Goal: Information Seeking & Learning: Learn about a topic

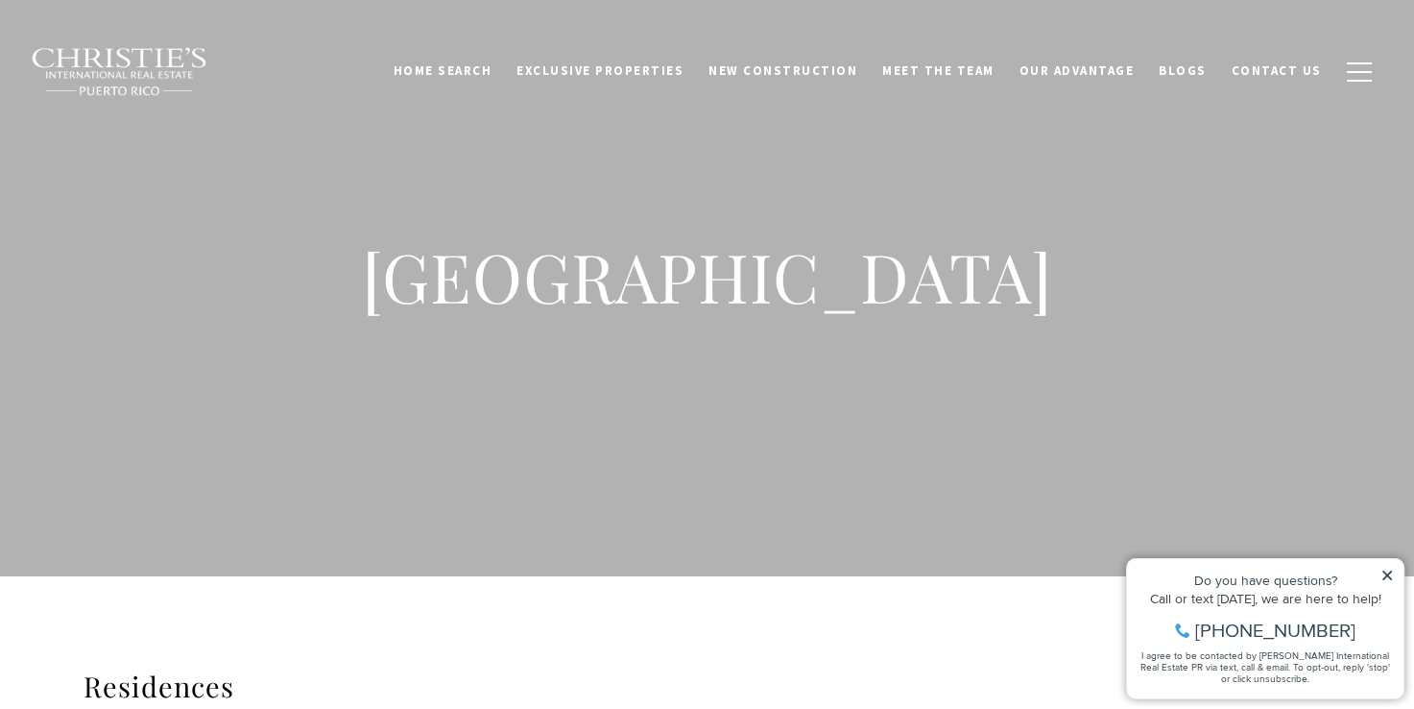
drag, startPoint x: 1387, startPoint y: 576, endPoint x: 1370, endPoint y: 565, distance: 20.0
click at [1388, 576] on icon at bounding box center [1387, 574] width 13 height 13
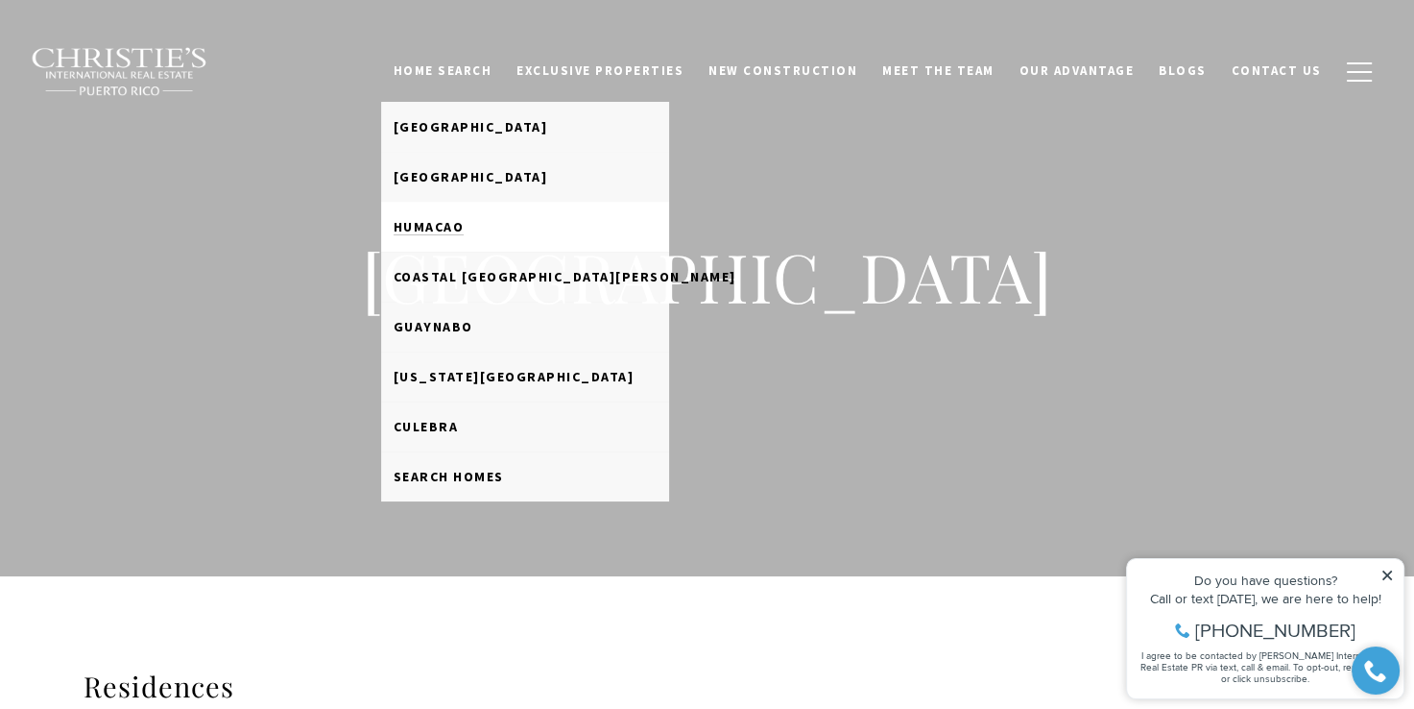
click at [463, 221] on span "Humacao" at bounding box center [429, 226] width 71 height 17
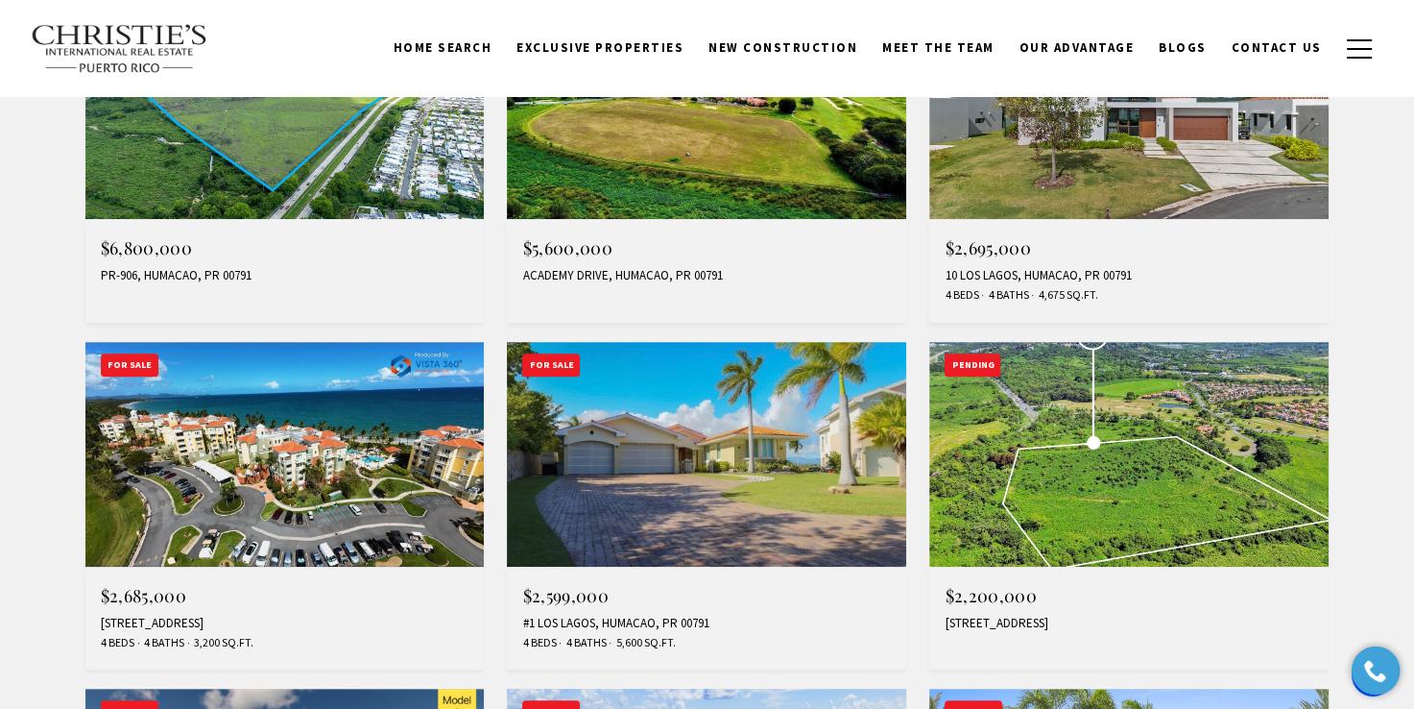
scroll to position [864, 0]
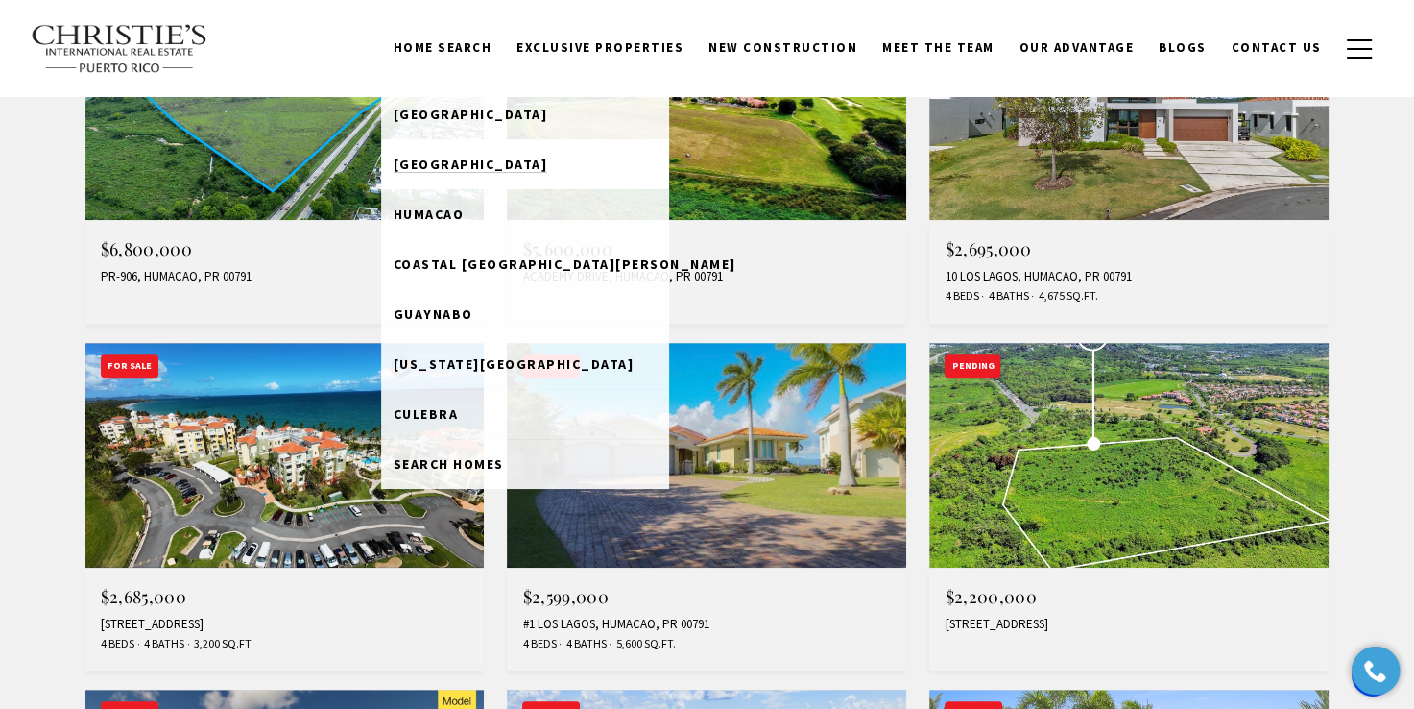
click at [482, 162] on span "[GEOGRAPHIC_DATA]" at bounding box center [471, 164] width 155 height 17
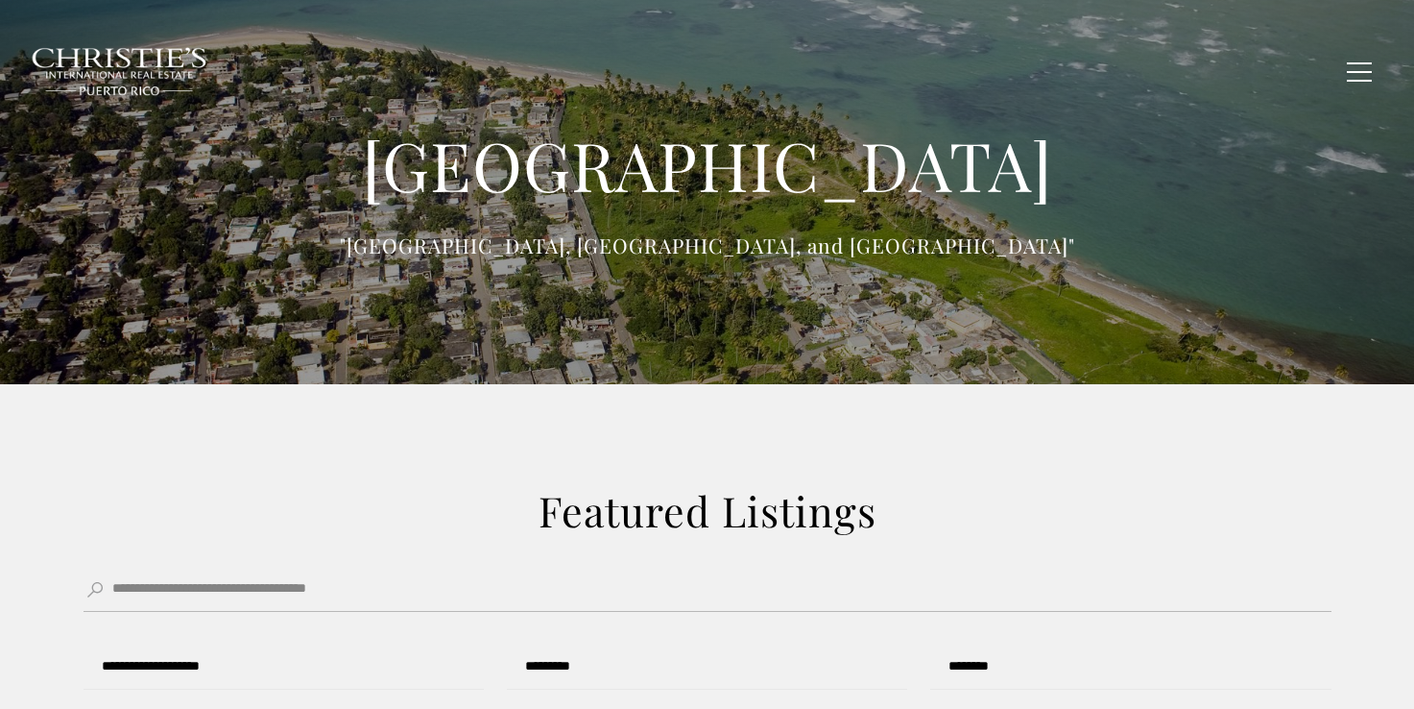
type input "**********"
type input "*********"
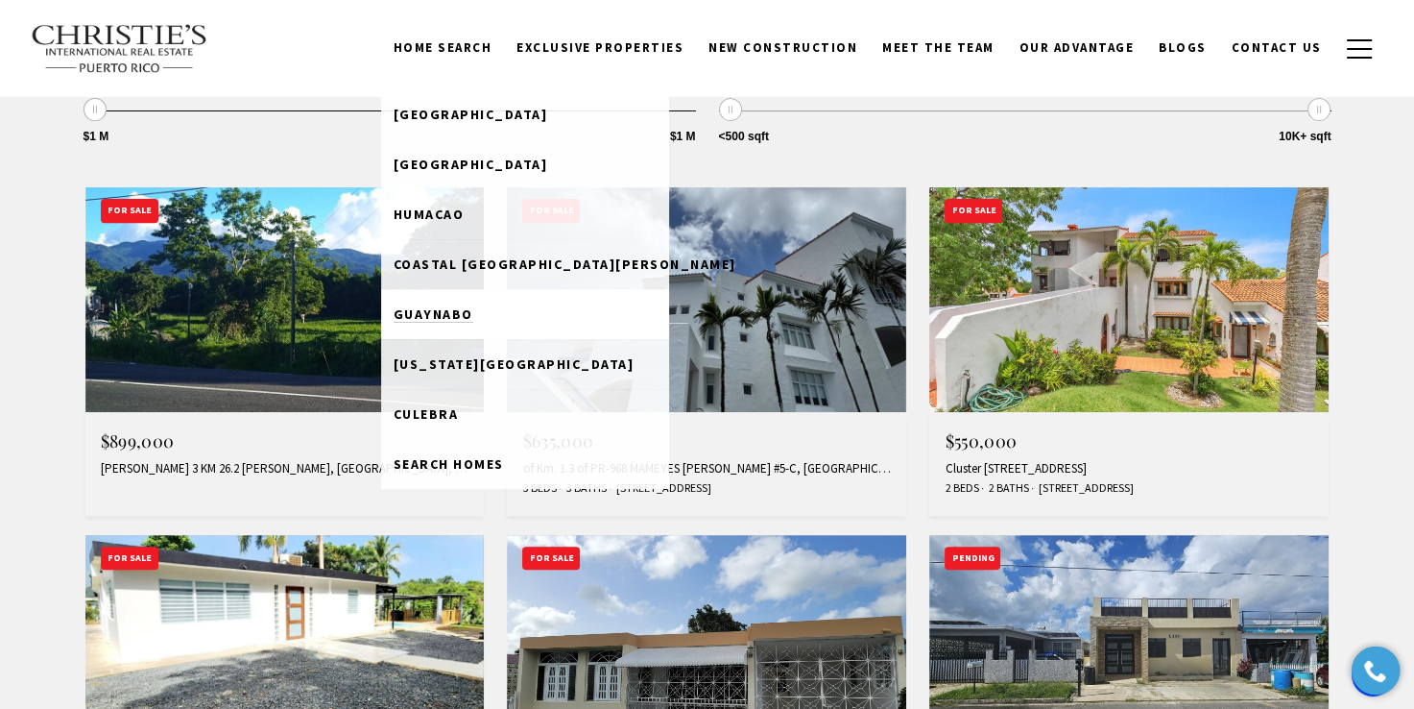
scroll to position [672, 0]
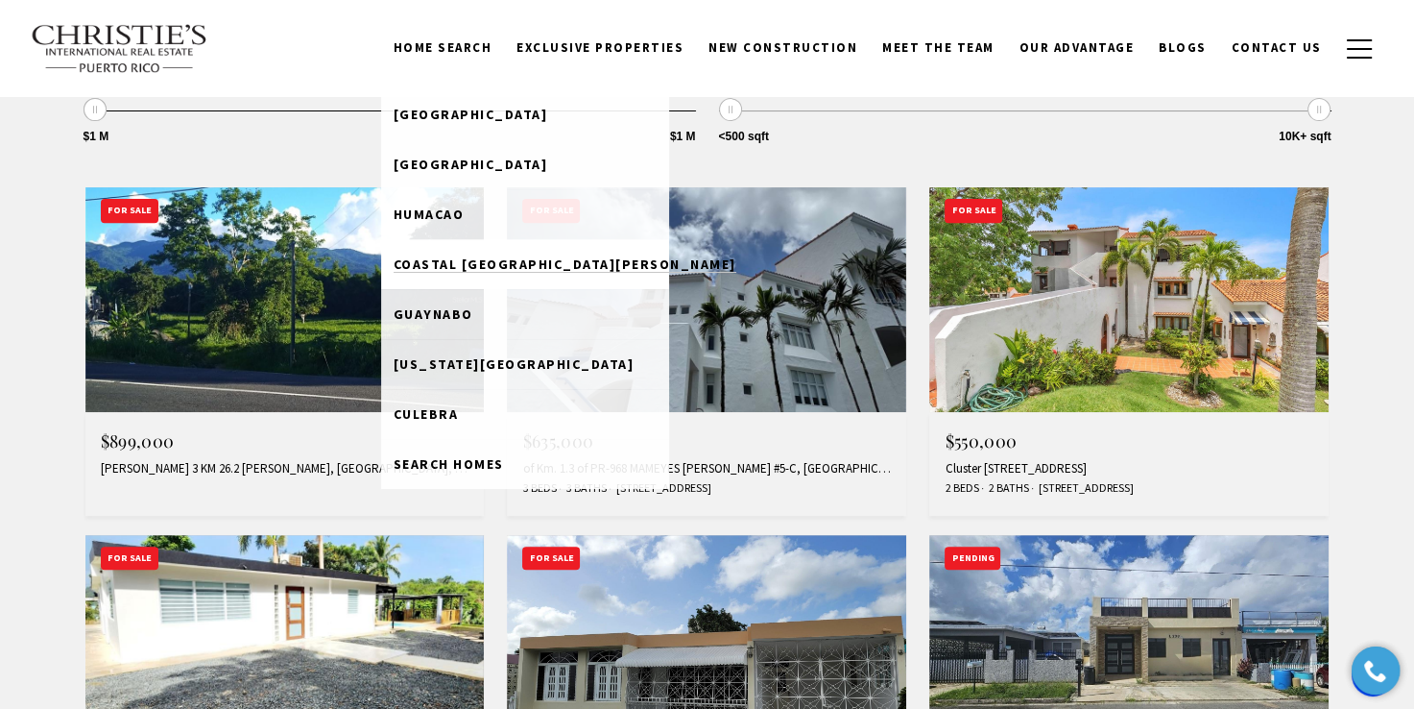
click at [542, 263] on span "Coastal [GEOGRAPHIC_DATA][PERSON_NAME]" at bounding box center [565, 263] width 343 height 17
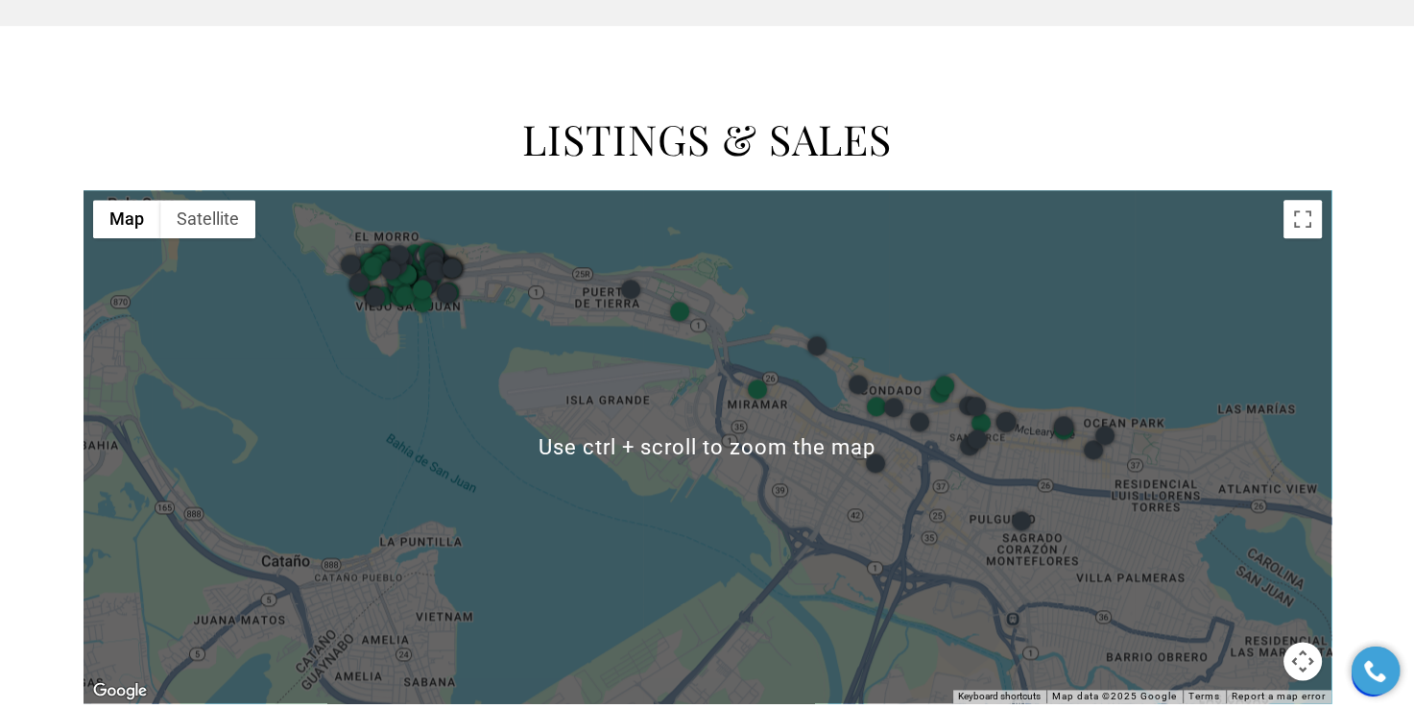
scroll to position [2401, 0]
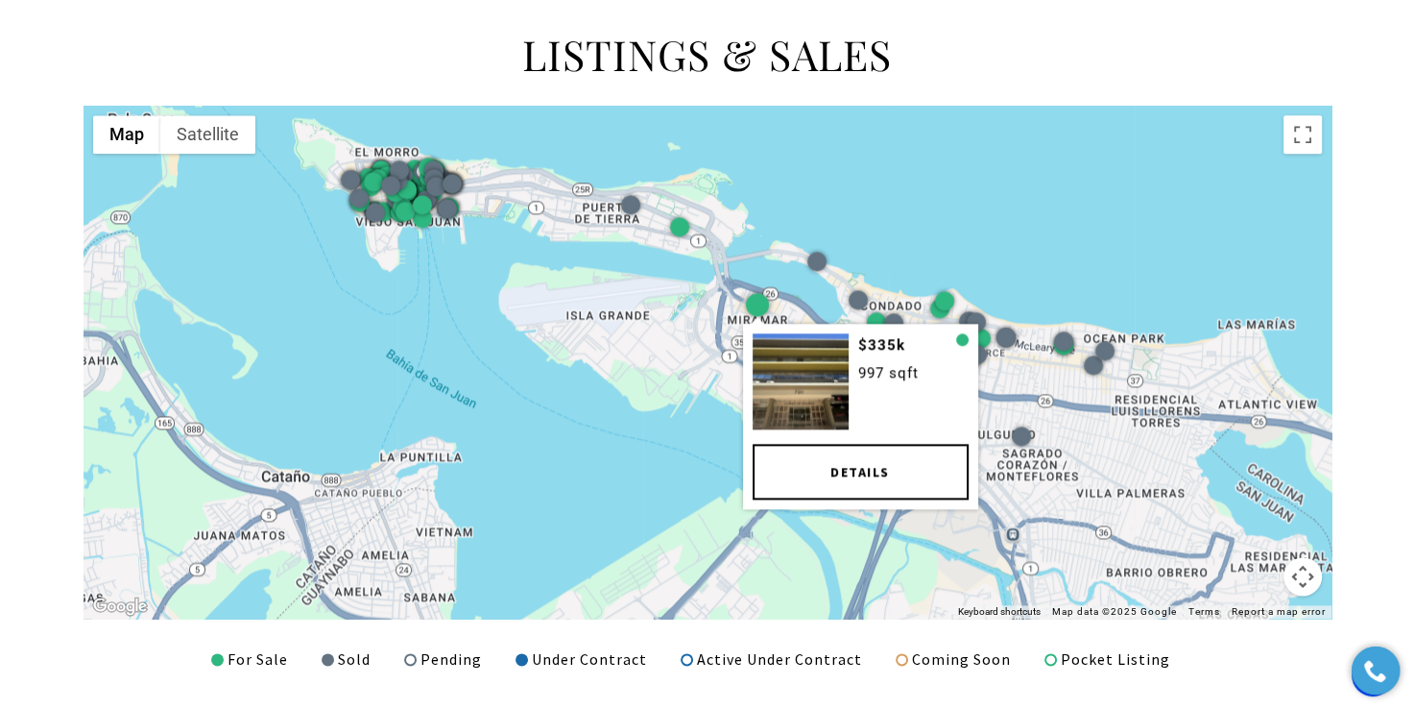
click at [759, 307] on div at bounding box center [756, 304] width 23 height 23
click at [806, 470] on link "Details" at bounding box center [860, 472] width 216 height 56
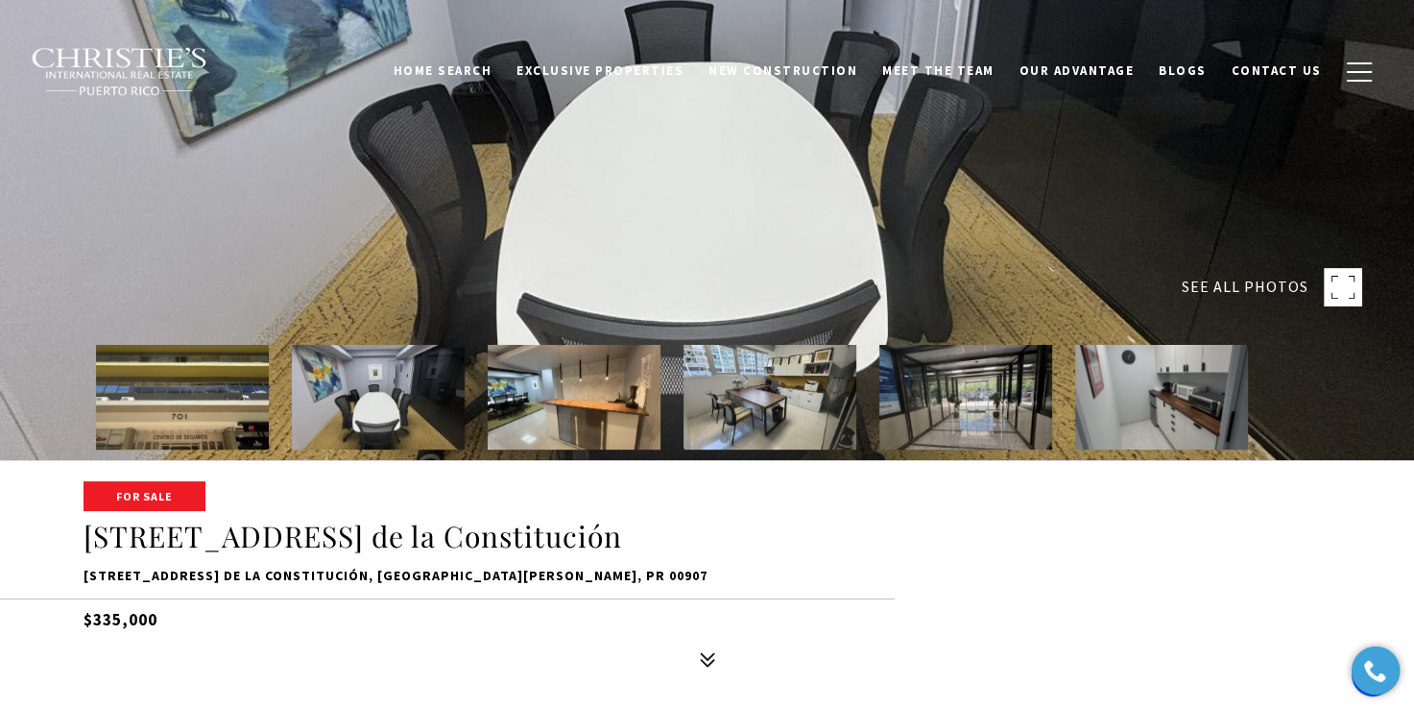
scroll to position [288, 0]
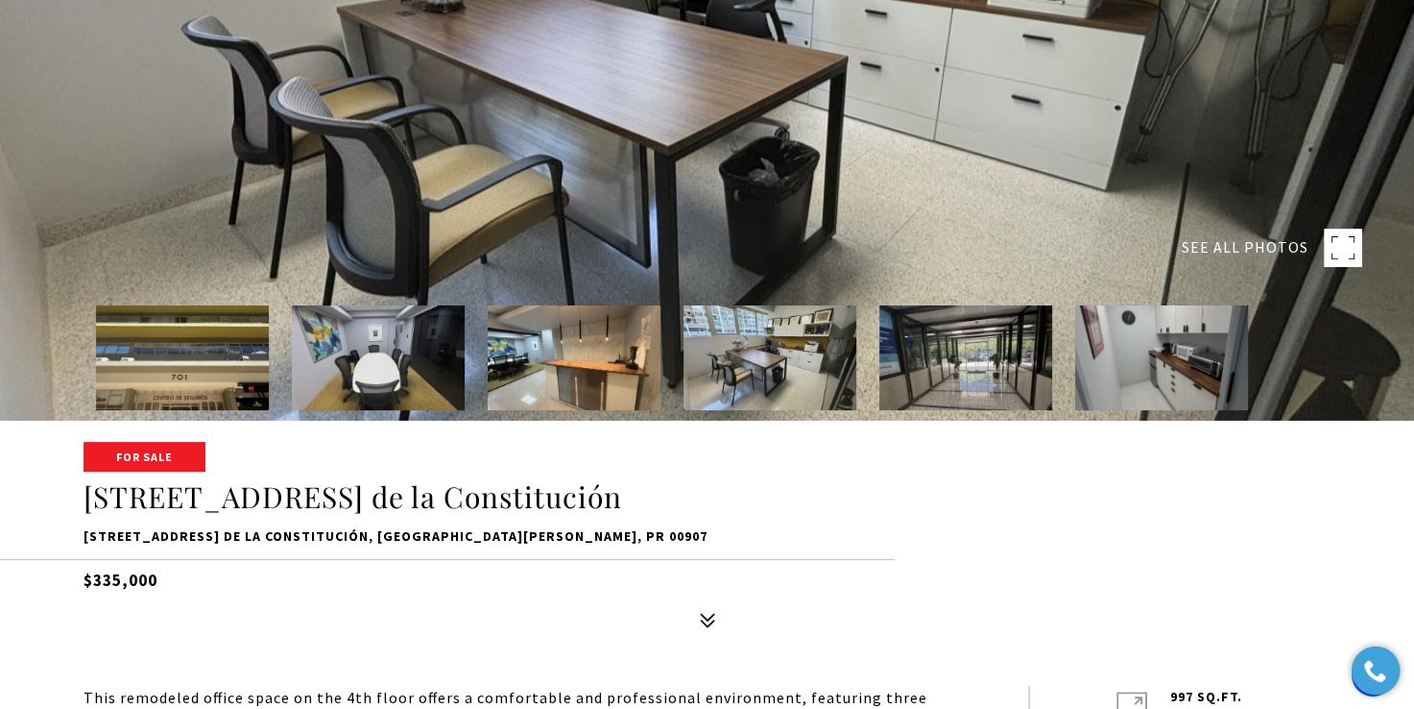
click at [1141, 376] on img at bounding box center [1162, 357] width 173 height 105
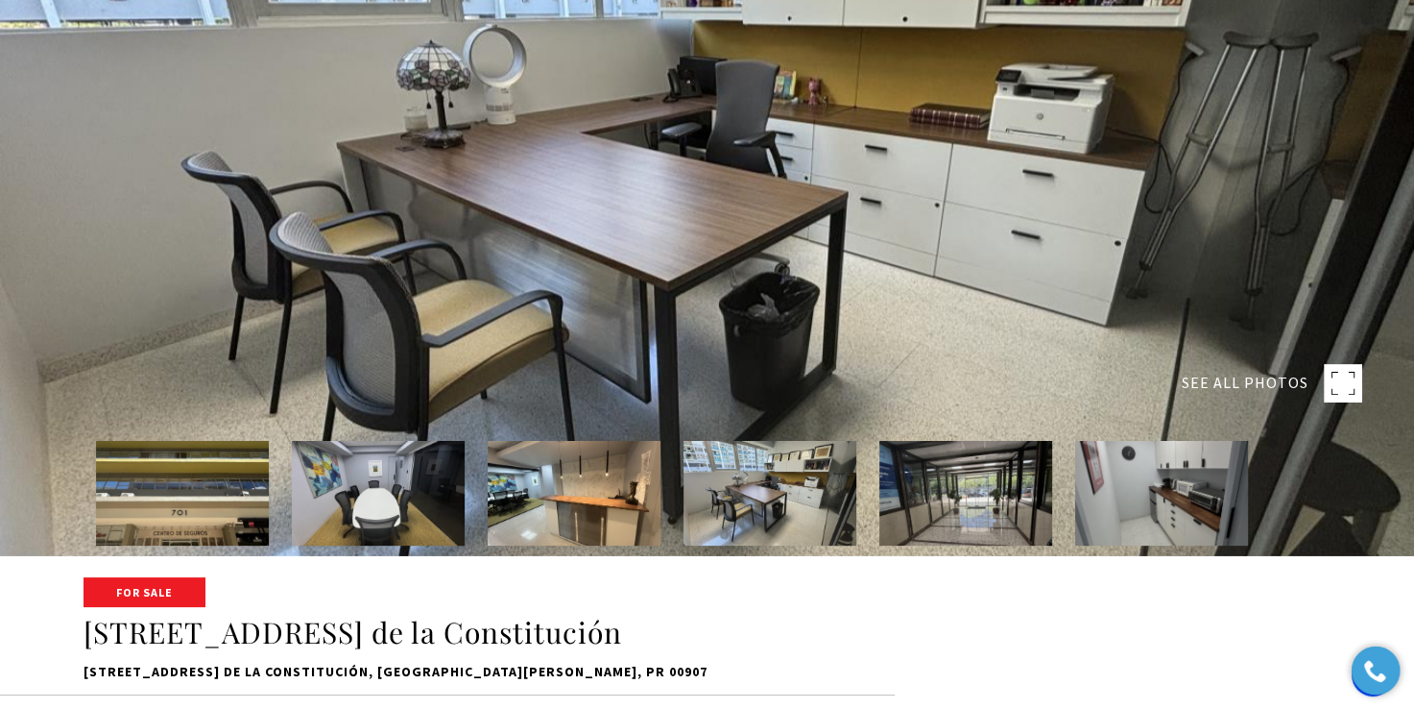
scroll to position [0, 0]
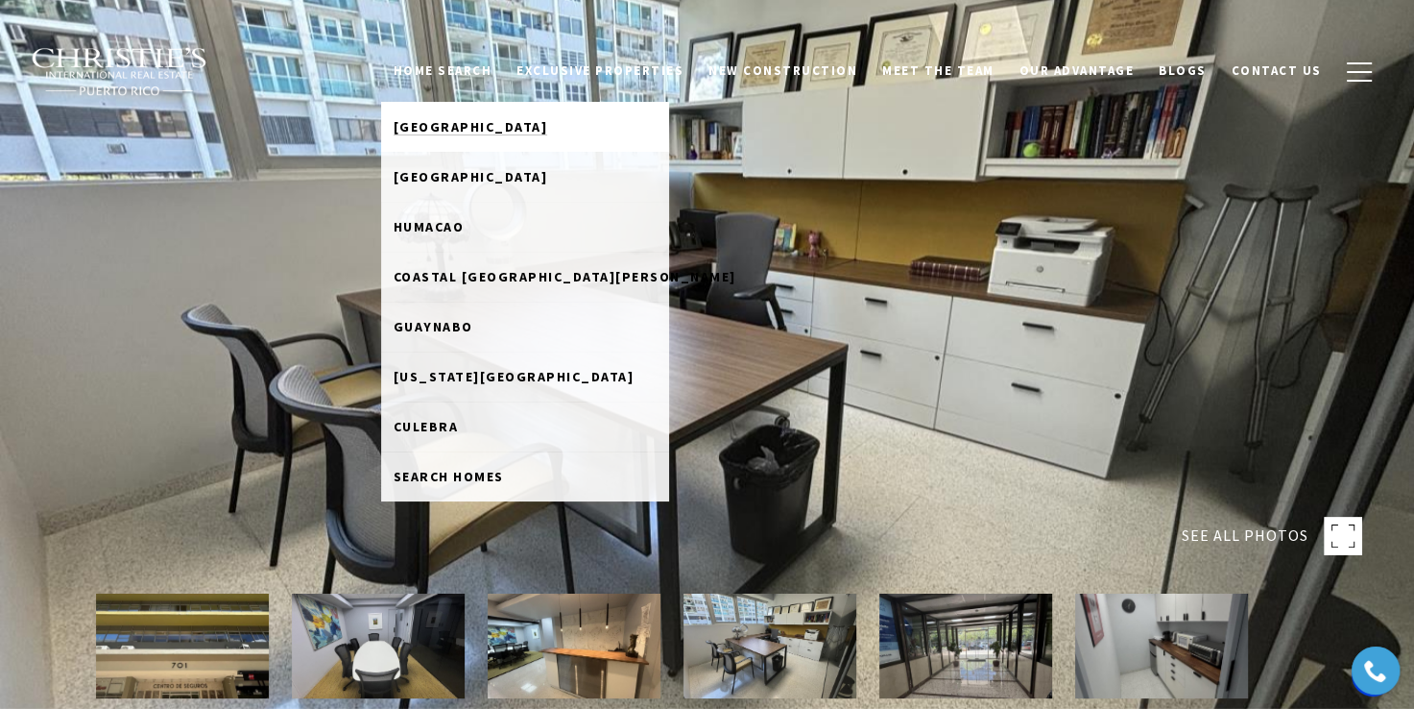
click at [500, 128] on span "[GEOGRAPHIC_DATA]" at bounding box center [471, 126] width 155 height 17
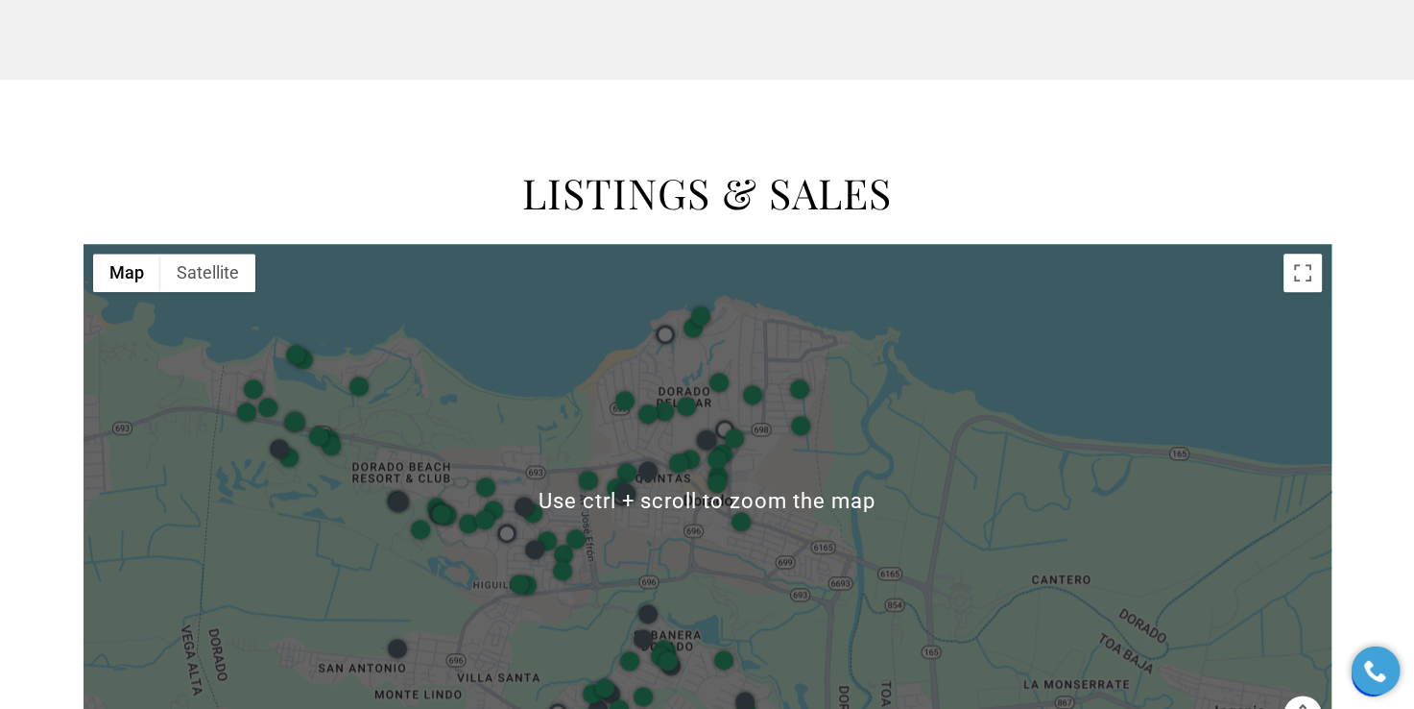
scroll to position [2305, 0]
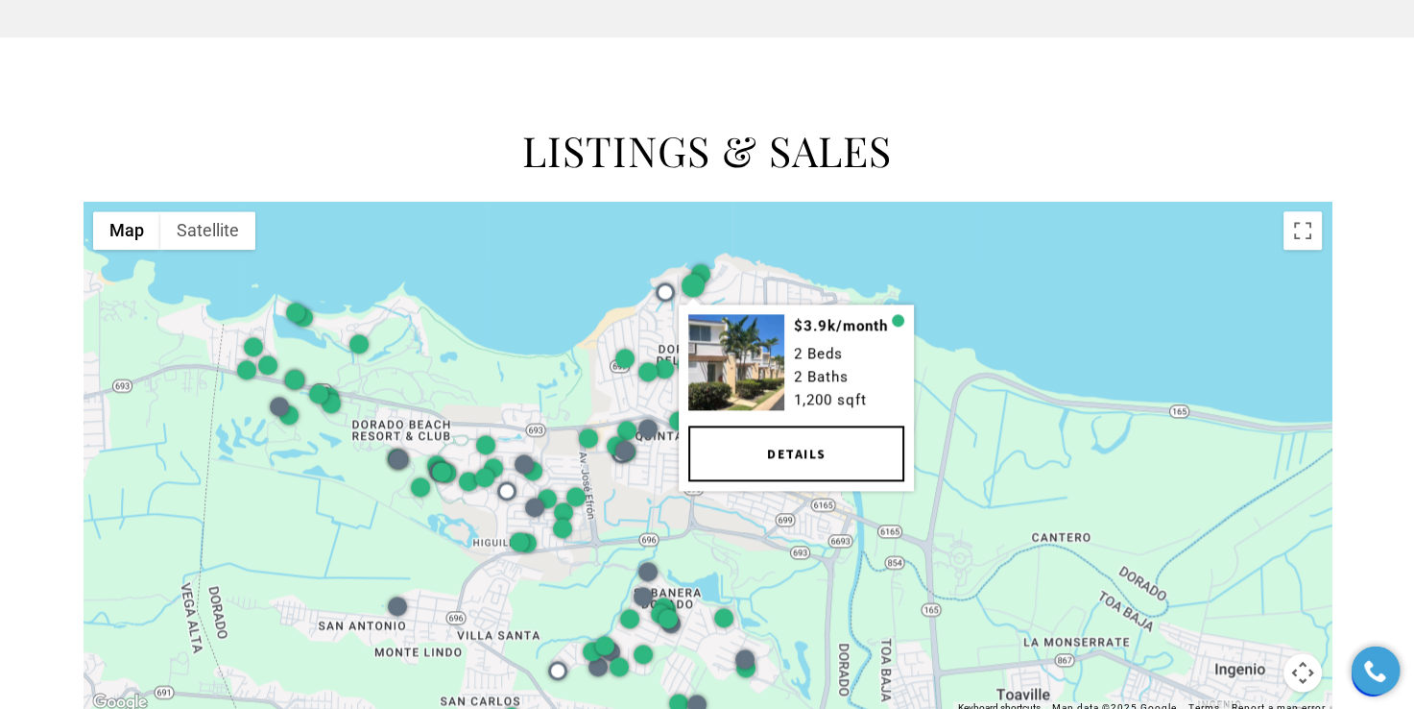
click at [695, 277] on div at bounding box center [693, 285] width 23 height 23
click at [730, 445] on link "Details" at bounding box center [797, 453] width 216 height 56
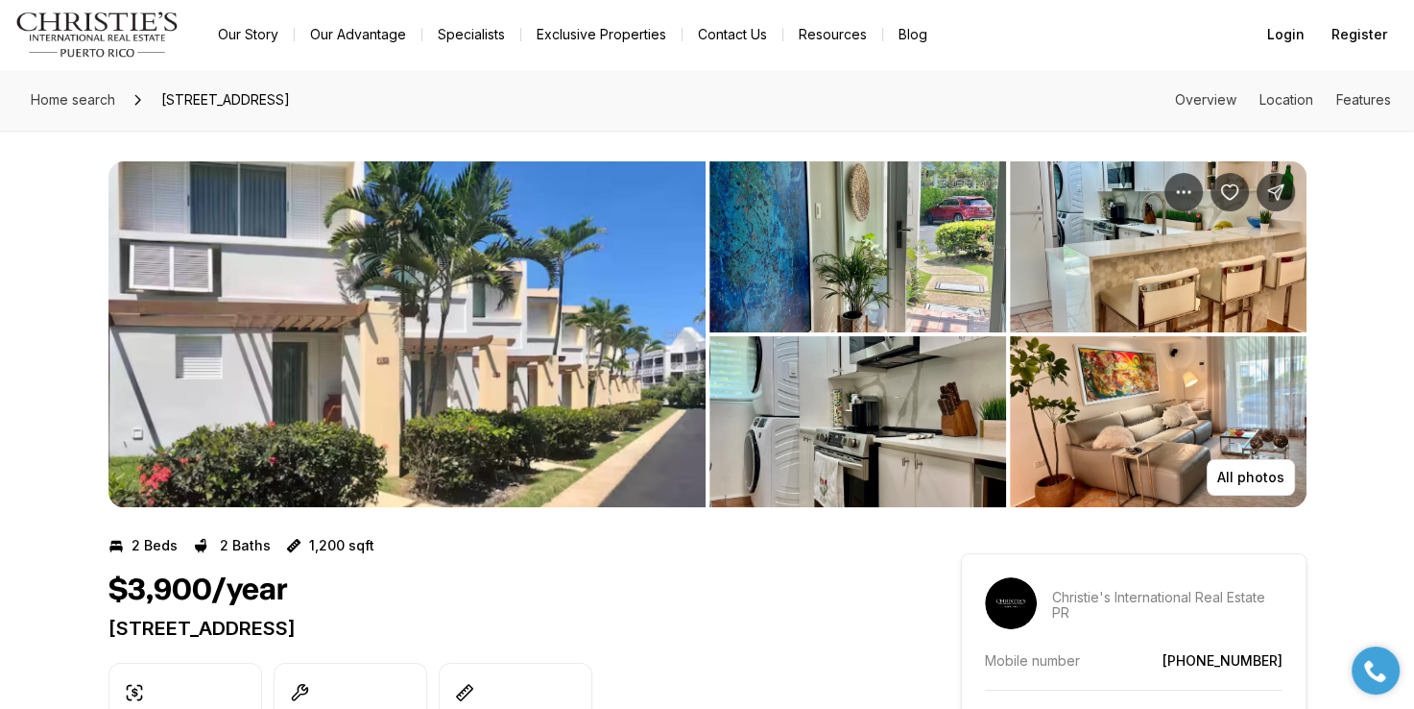
click at [623, 307] on img "View image gallery" at bounding box center [407, 334] width 597 height 346
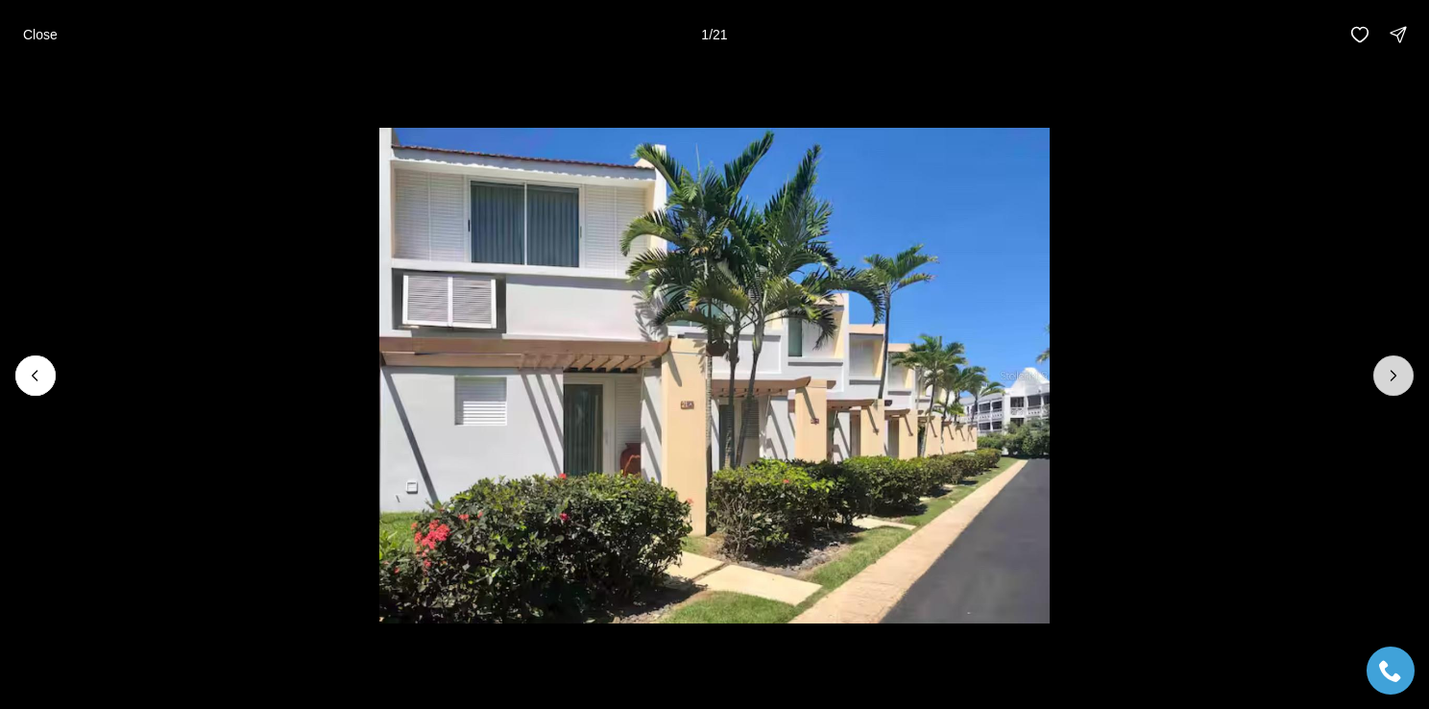
click at [1394, 371] on icon "Next slide" at bounding box center [1393, 375] width 19 height 19
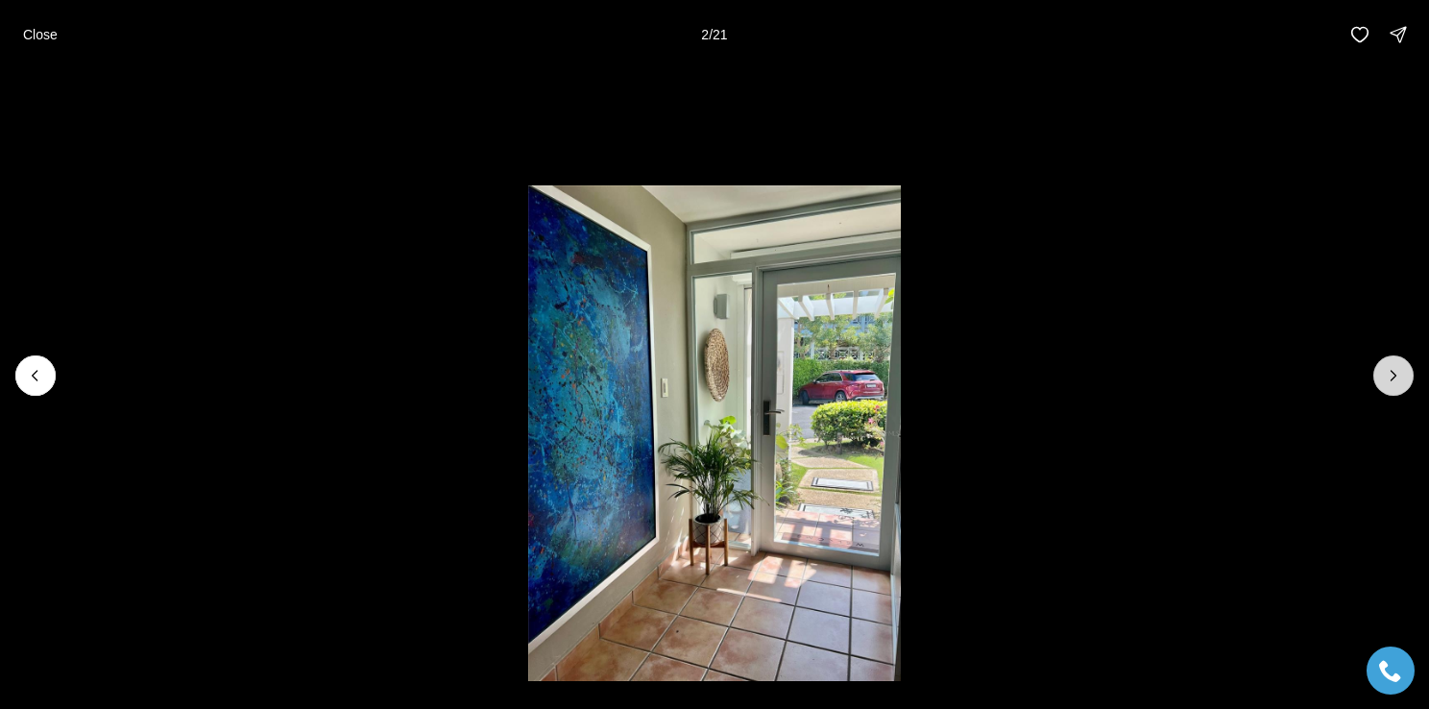
click at [1393, 371] on icon "Next slide" at bounding box center [1393, 375] width 19 height 19
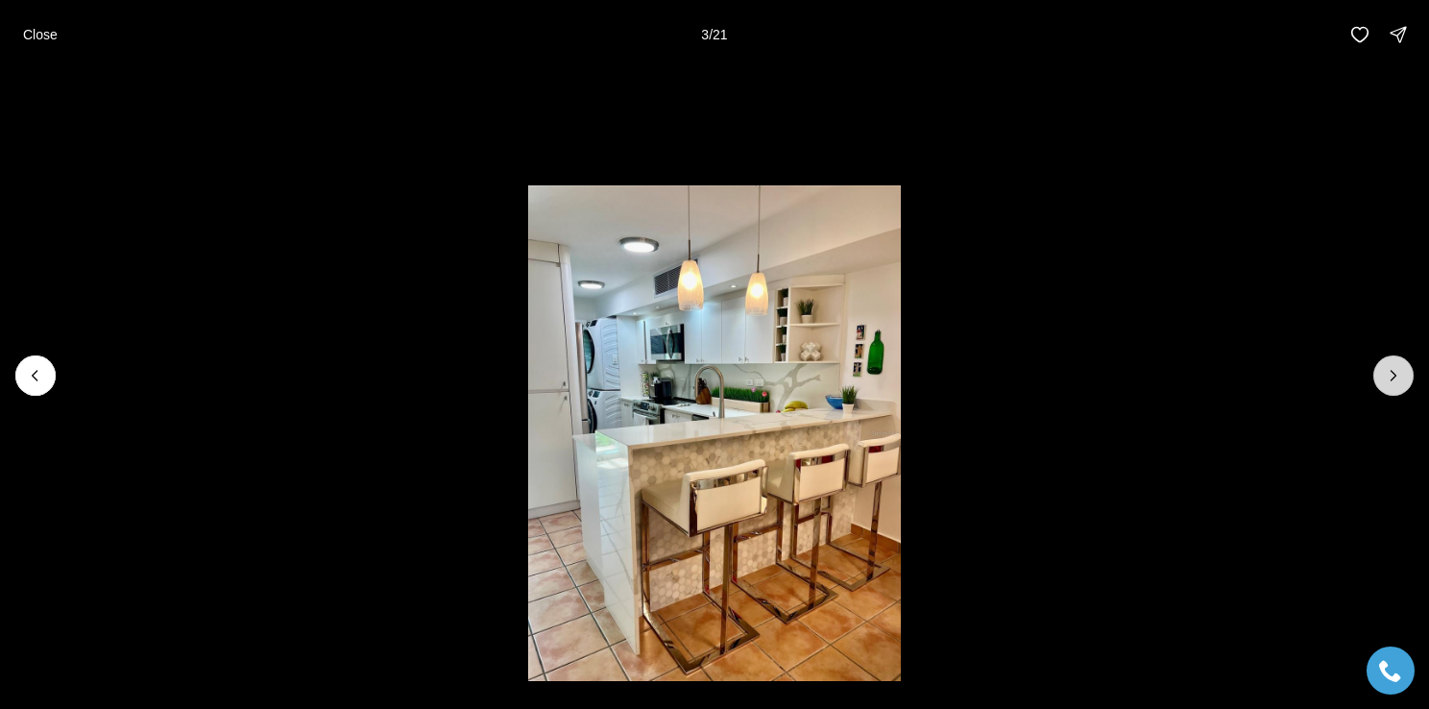
click at [1393, 371] on icon "Next slide" at bounding box center [1393, 375] width 19 height 19
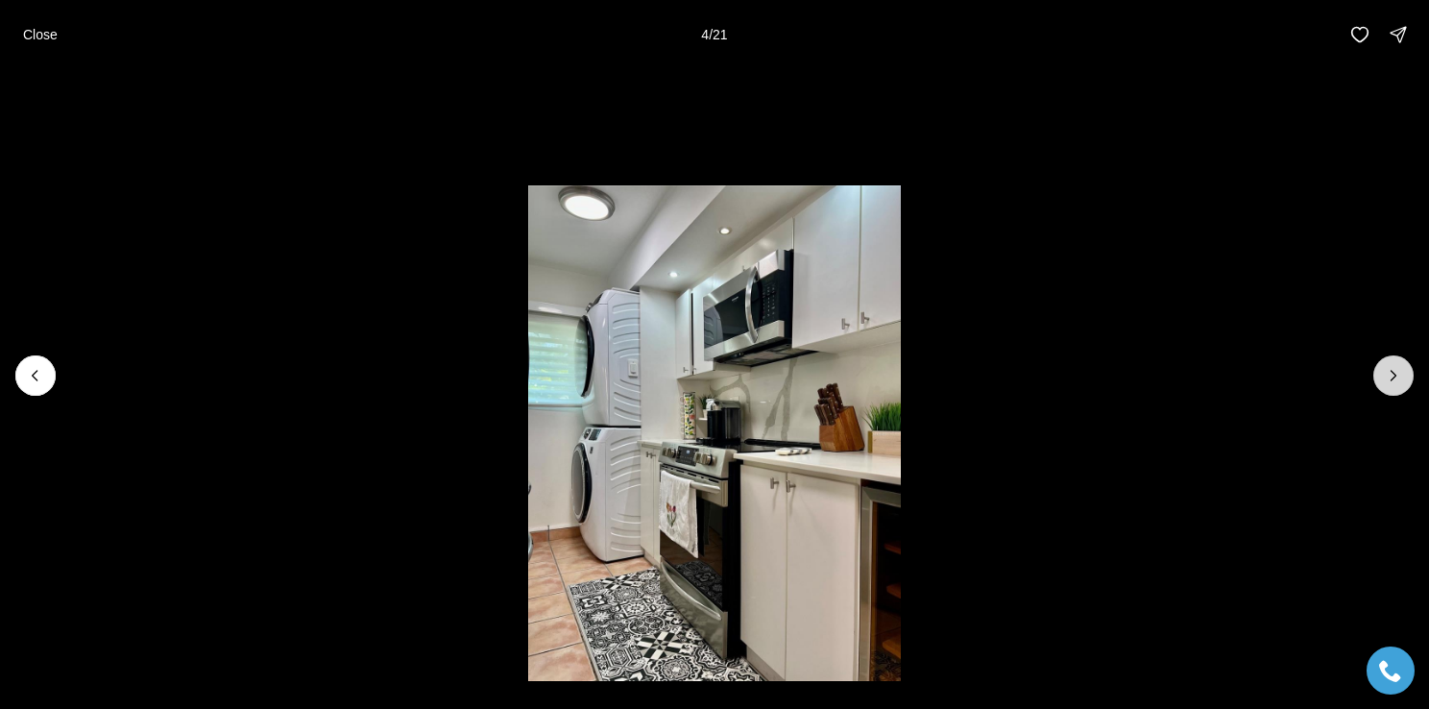
click at [1393, 371] on icon "Next slide" at bounding box center [1393, 375] width 19 height 19
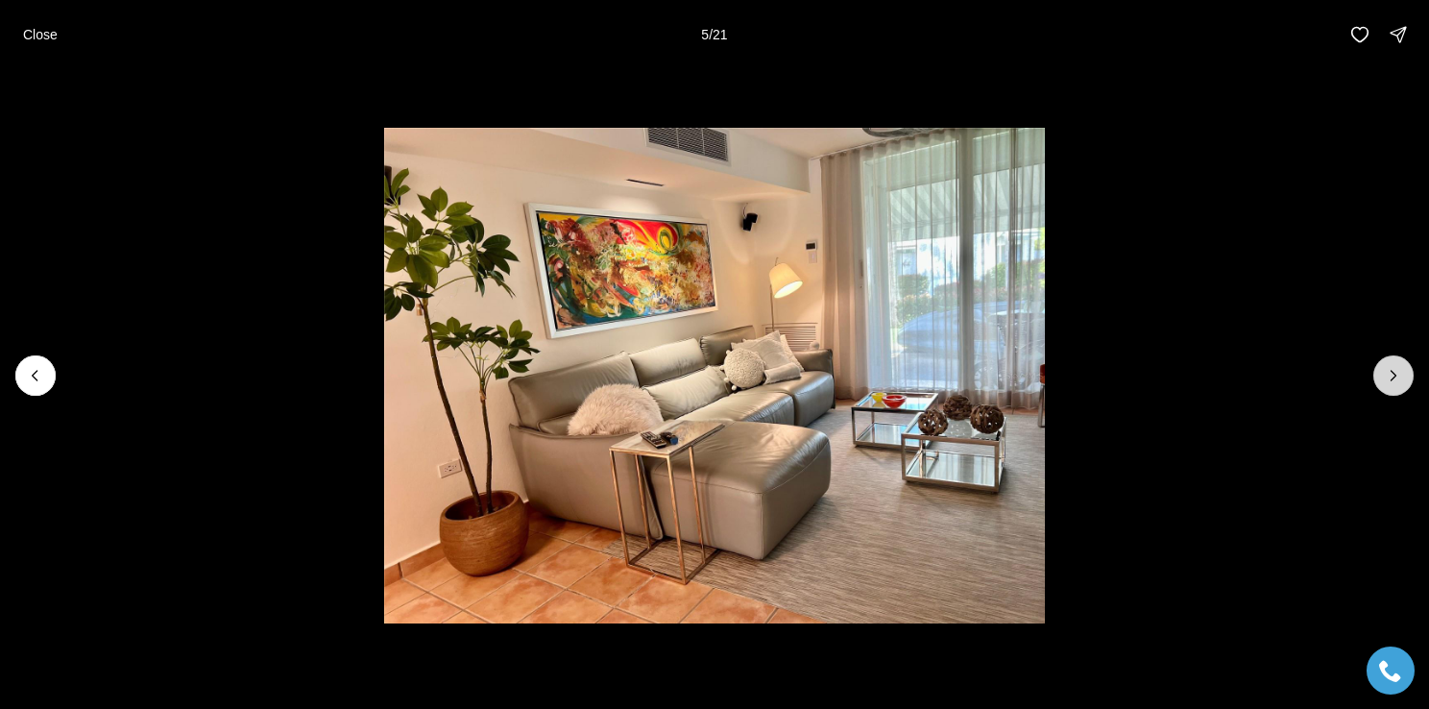
click at [1393, 371] on icon "Next slide" at bounding box center [1393, 375] width 19 height 19
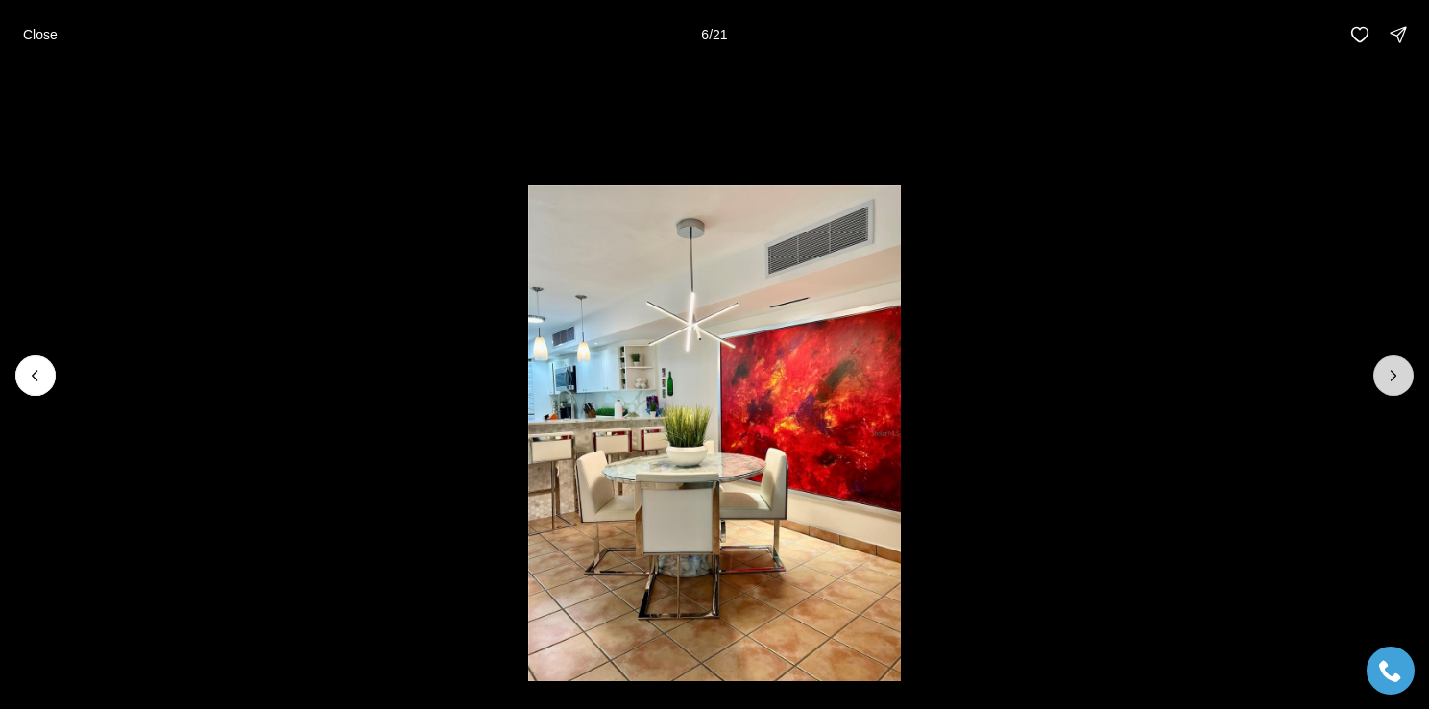
click at [1393, 371] on icon "Next slide" at bounding box center [1393, 375] width 19 height 19
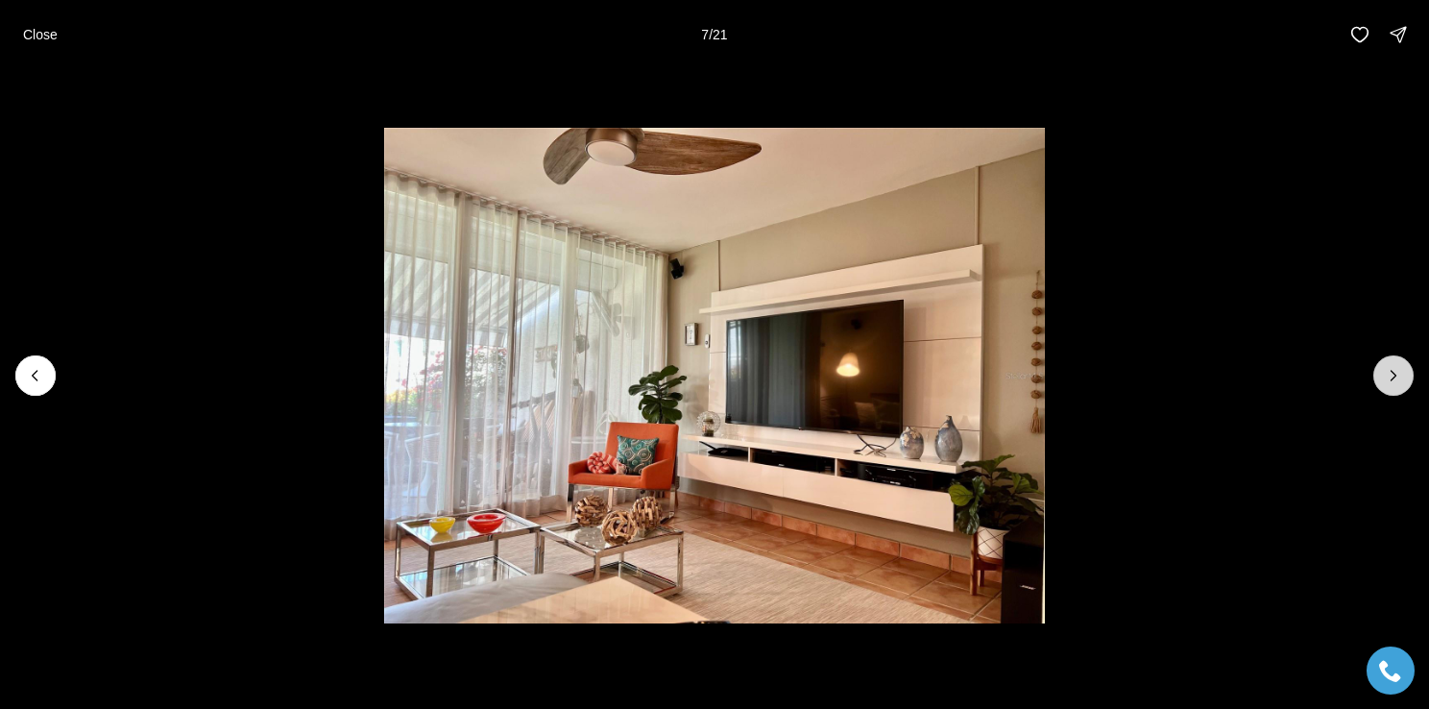
click at [1393, 371] on icon "Next slide" at bounding box center [1393, 375] width 19 height 19
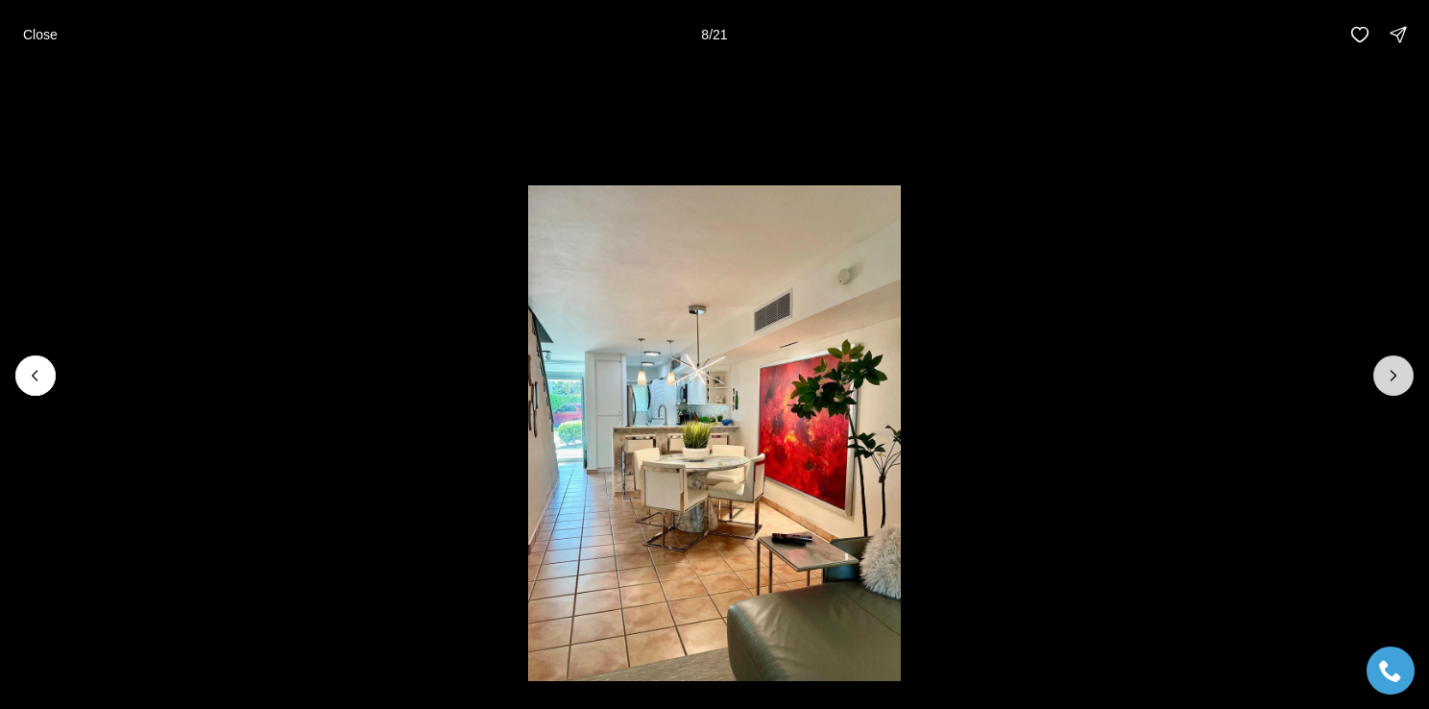
click at [1393, 371] on icon "Next slide" at bounding box center [1393, 375] width 19 height 19
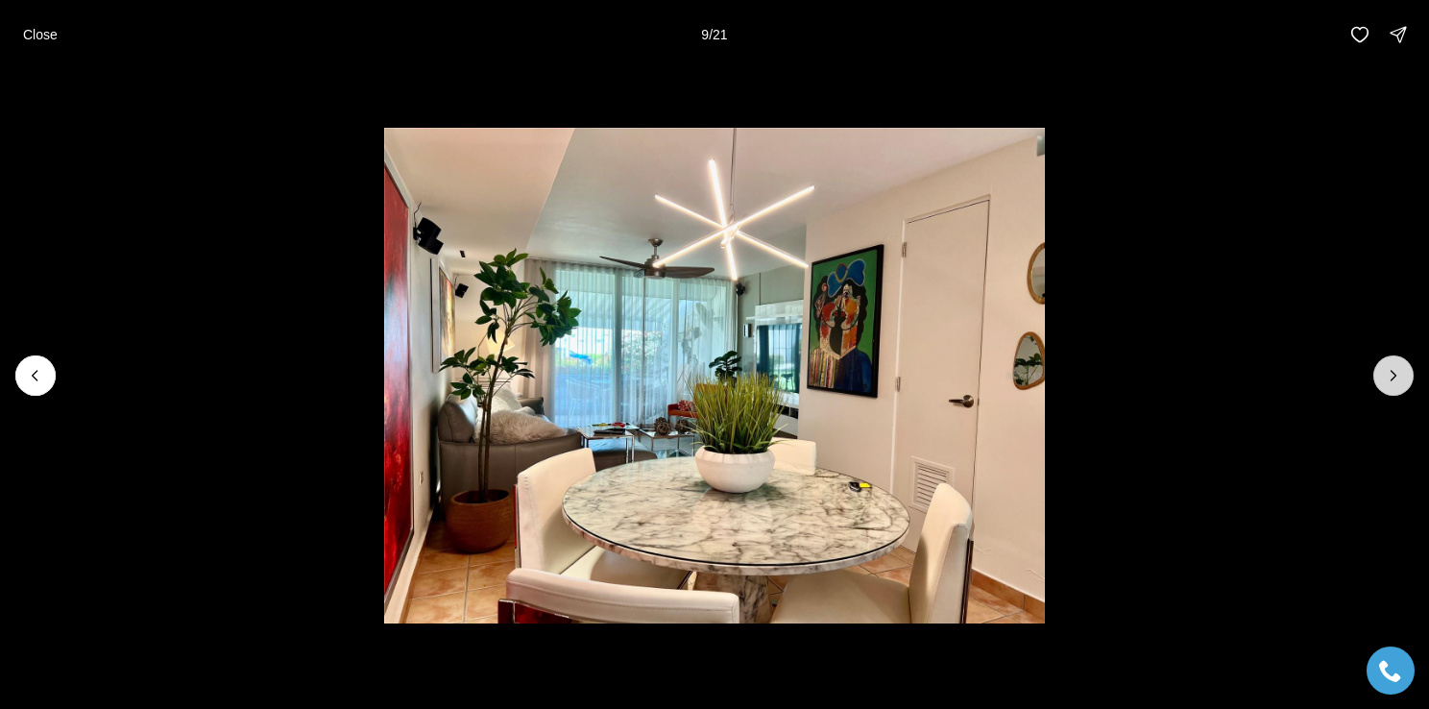
click at [1393, 371] on icon "Next slide" at bounding box center [1393, 375] width 19 height 19
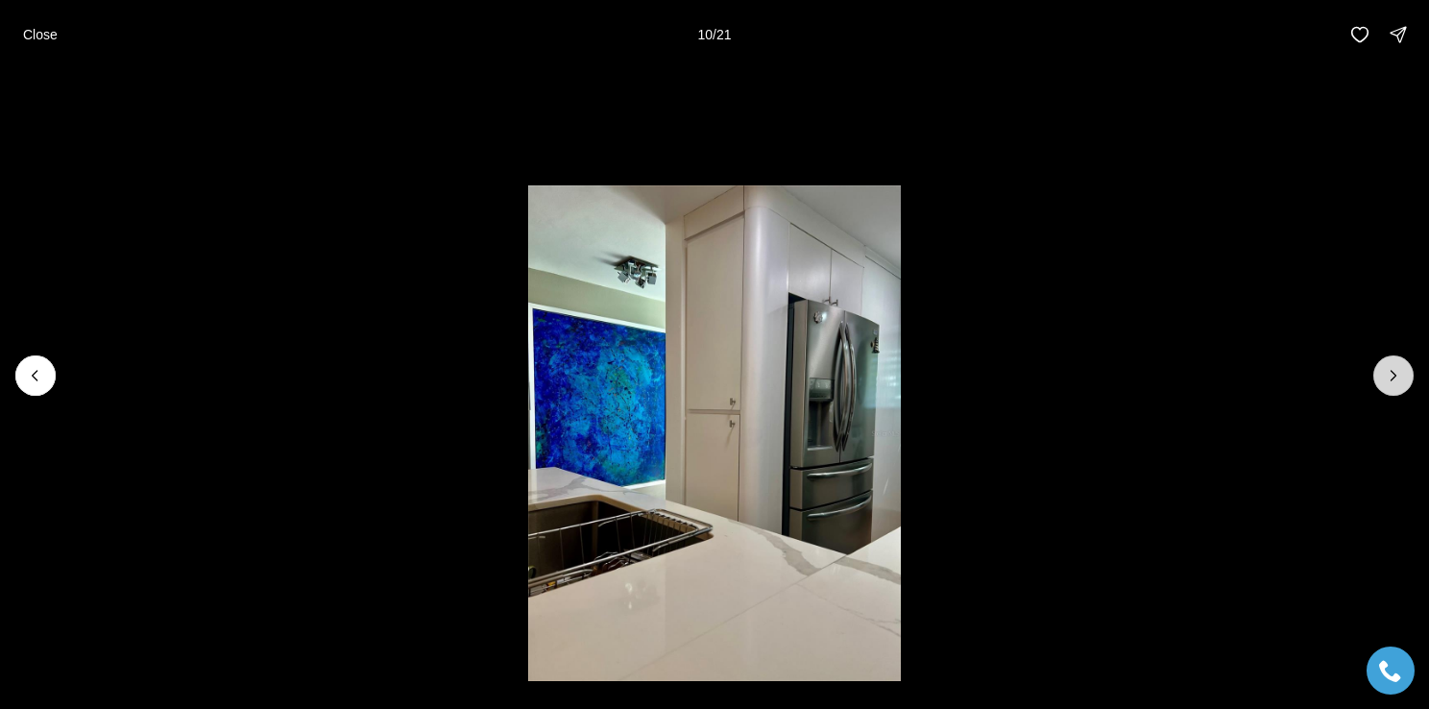
click at [1393, 371] on icon "Next slide" at bounding box center [1393, 375] width 19 height 19
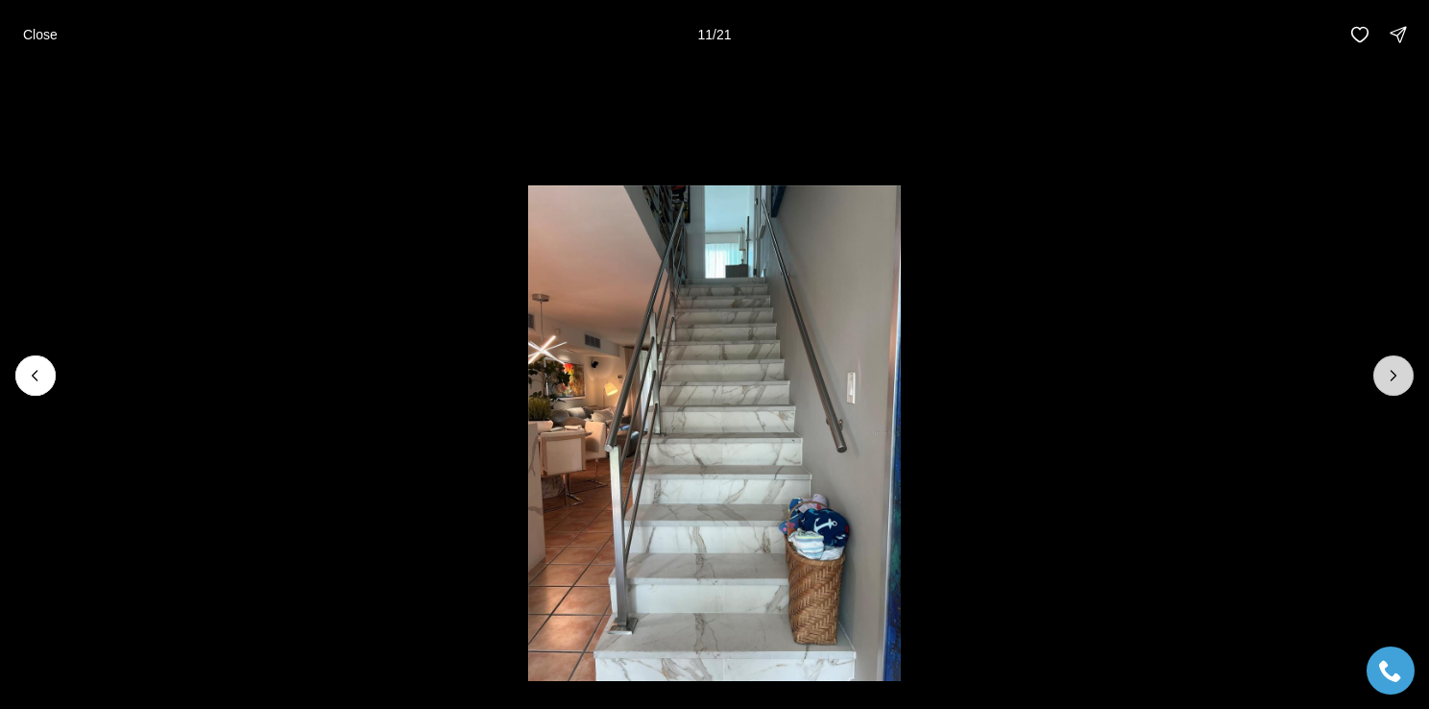
click at [1391, 371] on icon "Next slide" at bounding box center [1393, 375] width 19 height 19
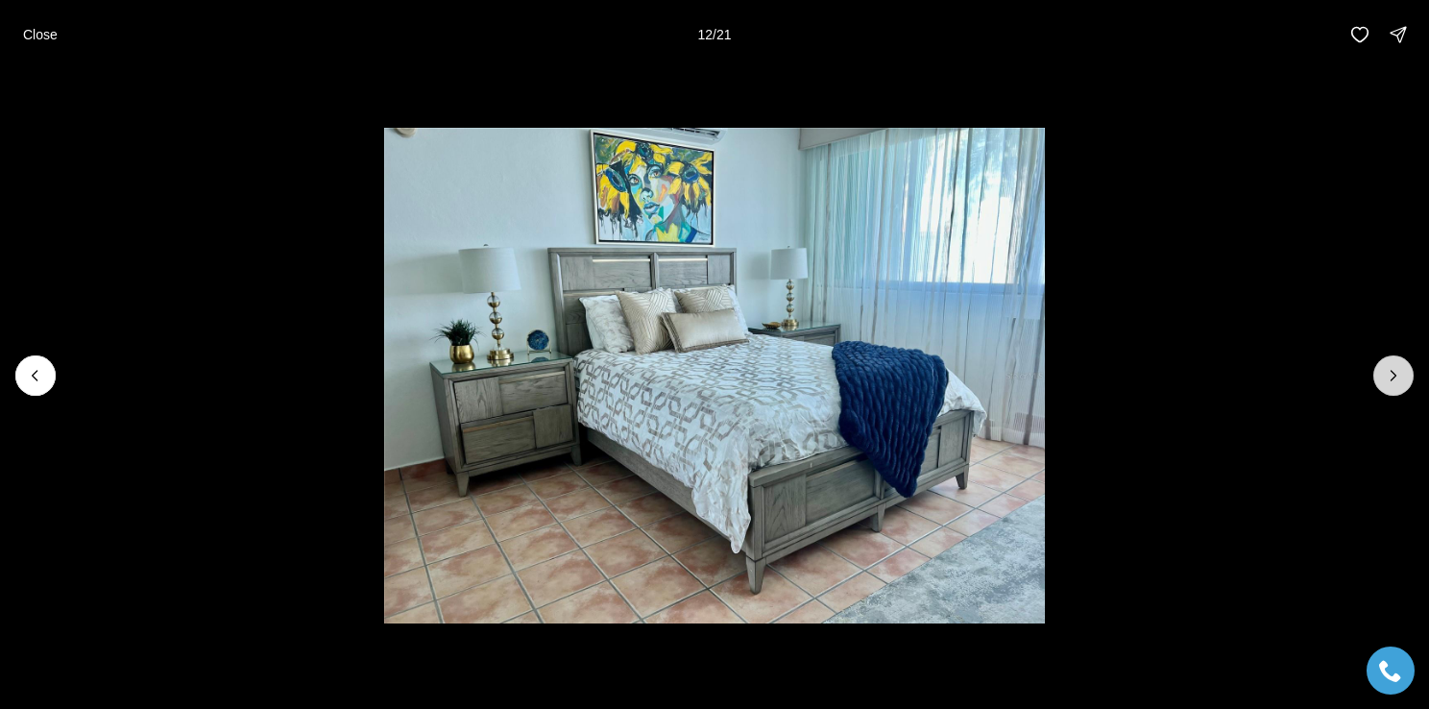
click at [1391, 371] on icon "Next slide" at bounding box center [1393, 375] width 19 height 19
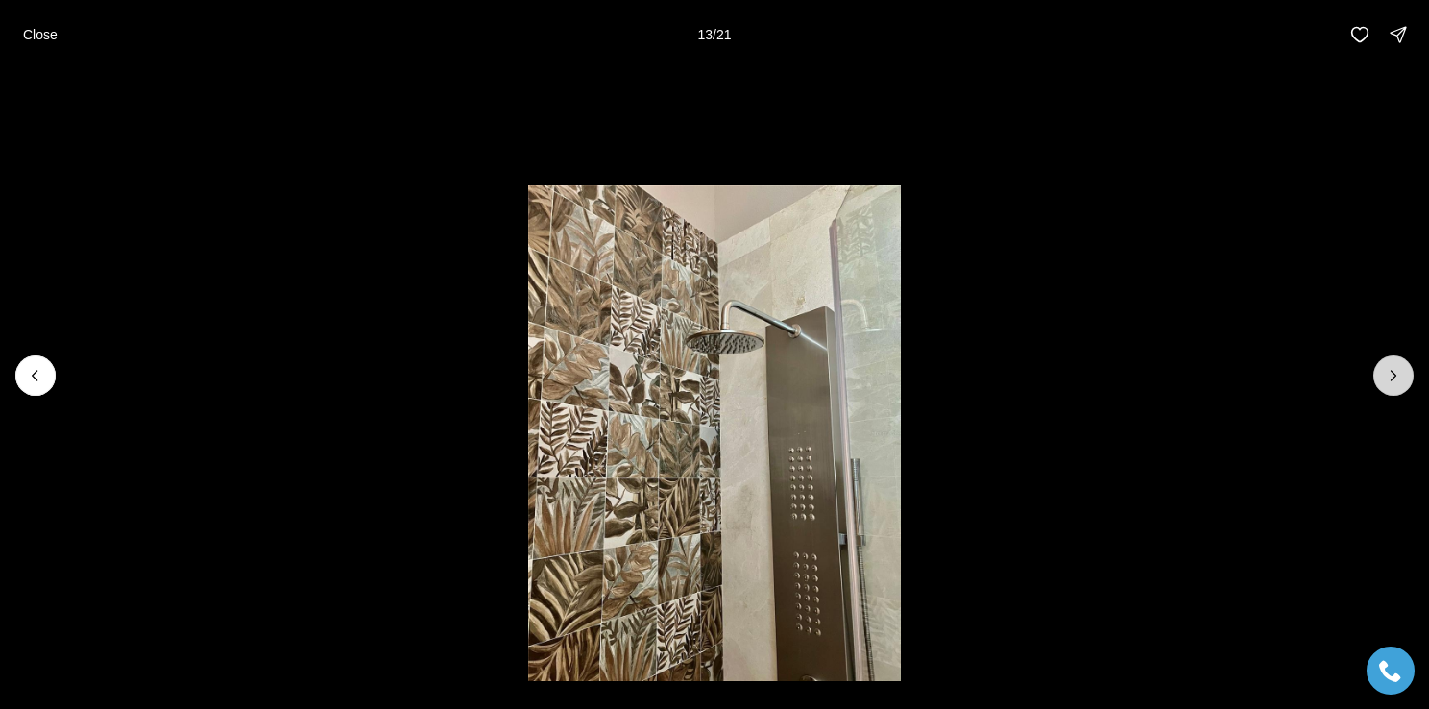
click at [1391, 371] on icon "Next slide" at bounding box center [1393, 375] width 19 height 19
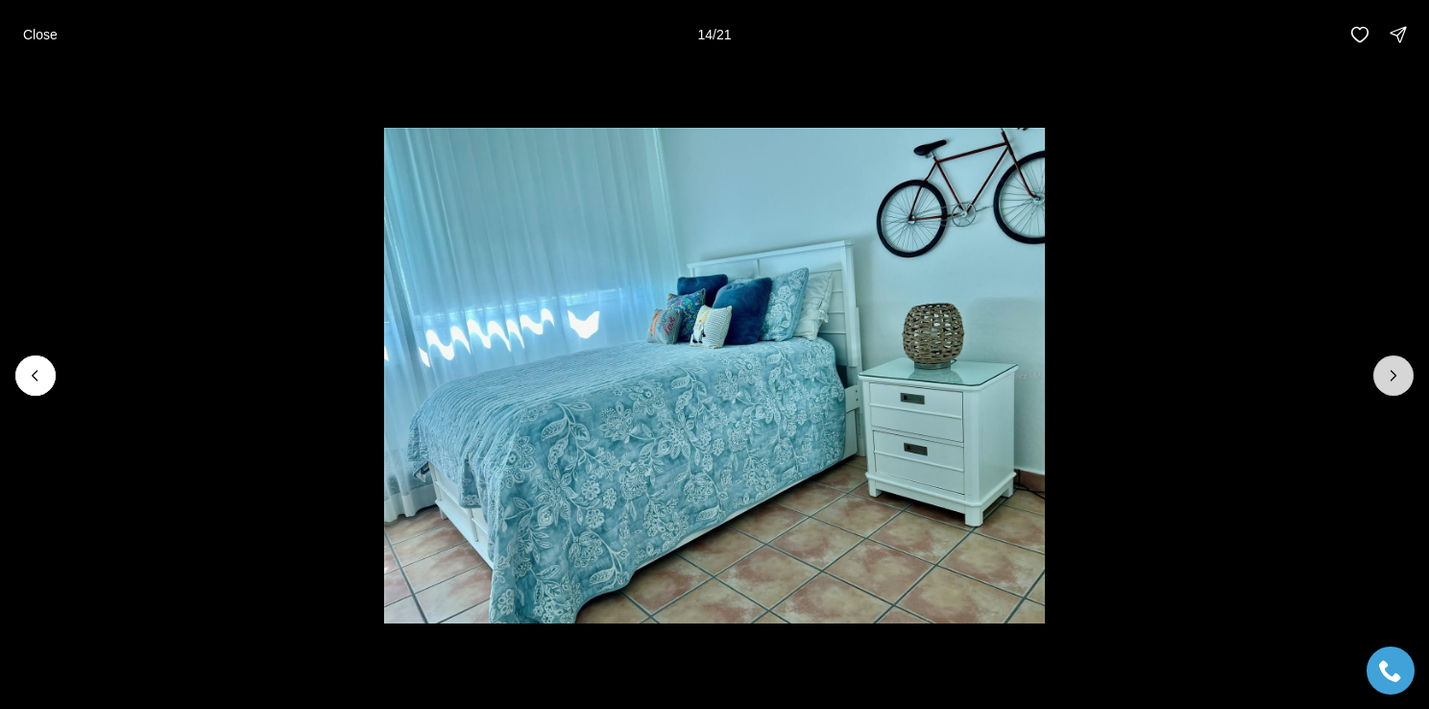
click at [1391, 371] on icon "Next slide" at bounding box center [1393, 375] width 19 height 19
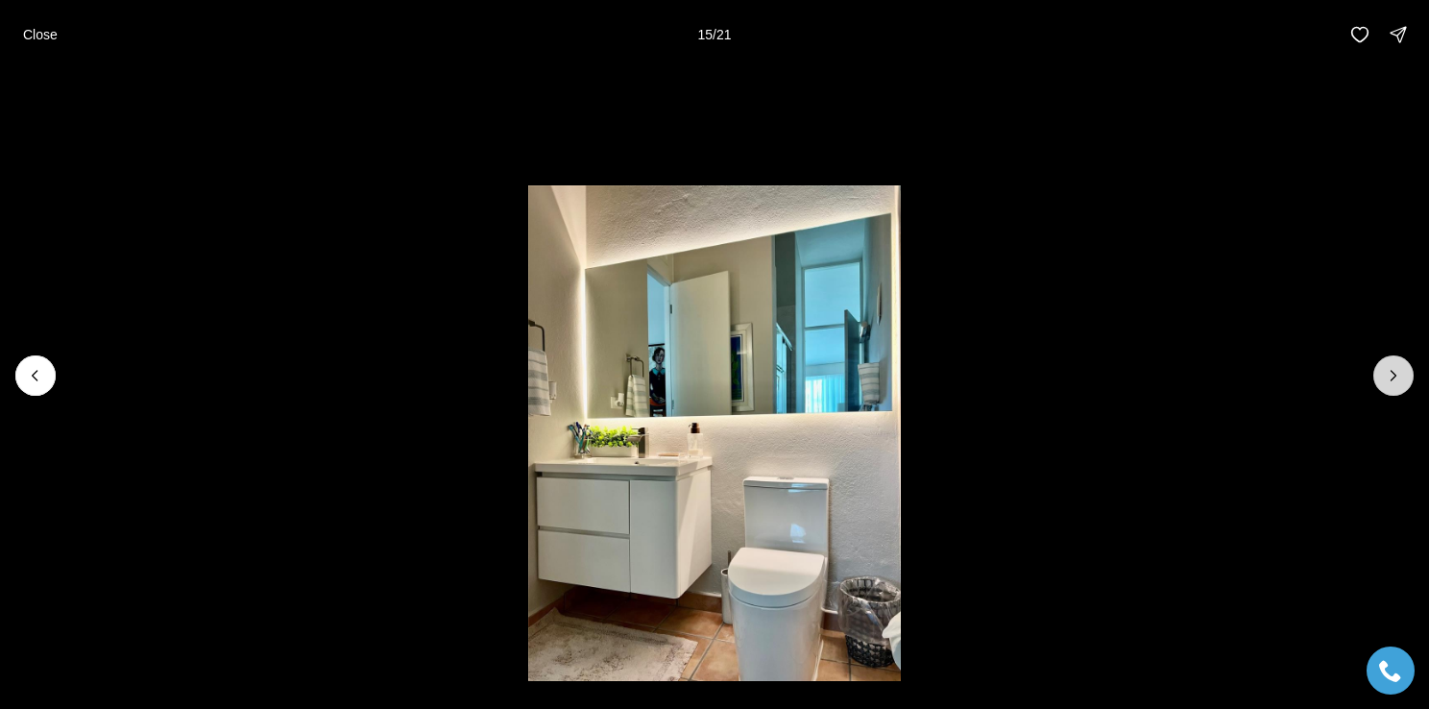
click at [1391, 370] on icon "Next slide" at bounding box center [1393, 375] width 19 height 19
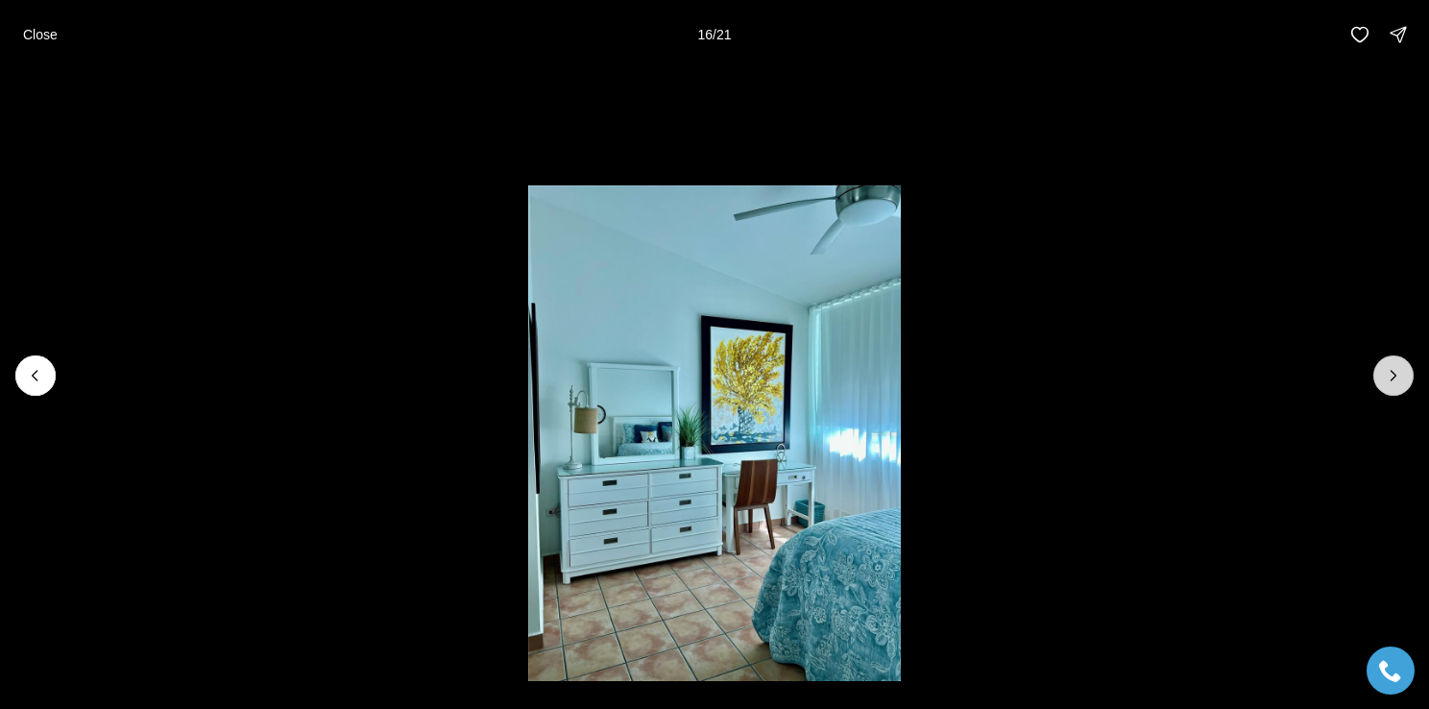
click at [1392, 370] on icon "Next slide" at bounding box center [1393, 375] width 19 height 19
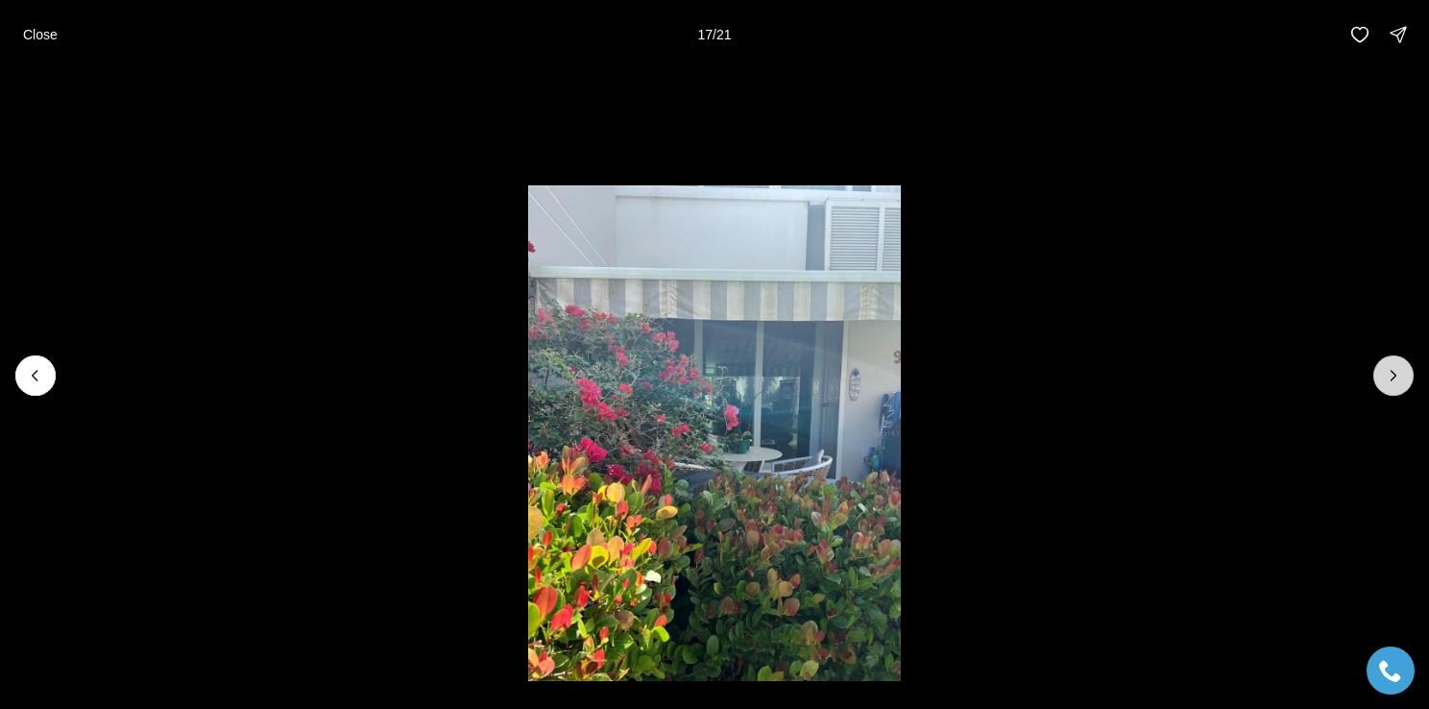
click at [1392, 370] on icon "Next slide" at bounding box center [1393, 375] width 19 height 19
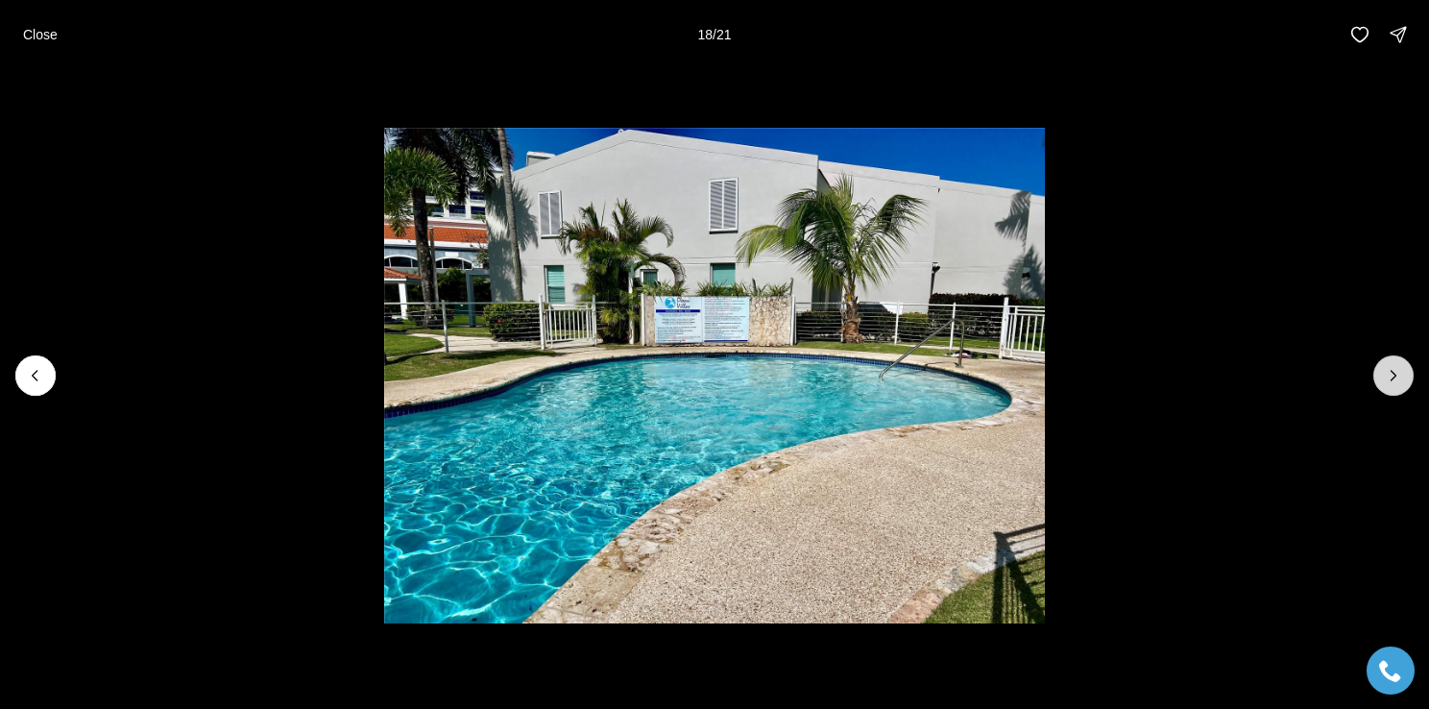
click at [1392, 370] on icon "Next slide" at bounding box center [1393, 375] width 19 height 19
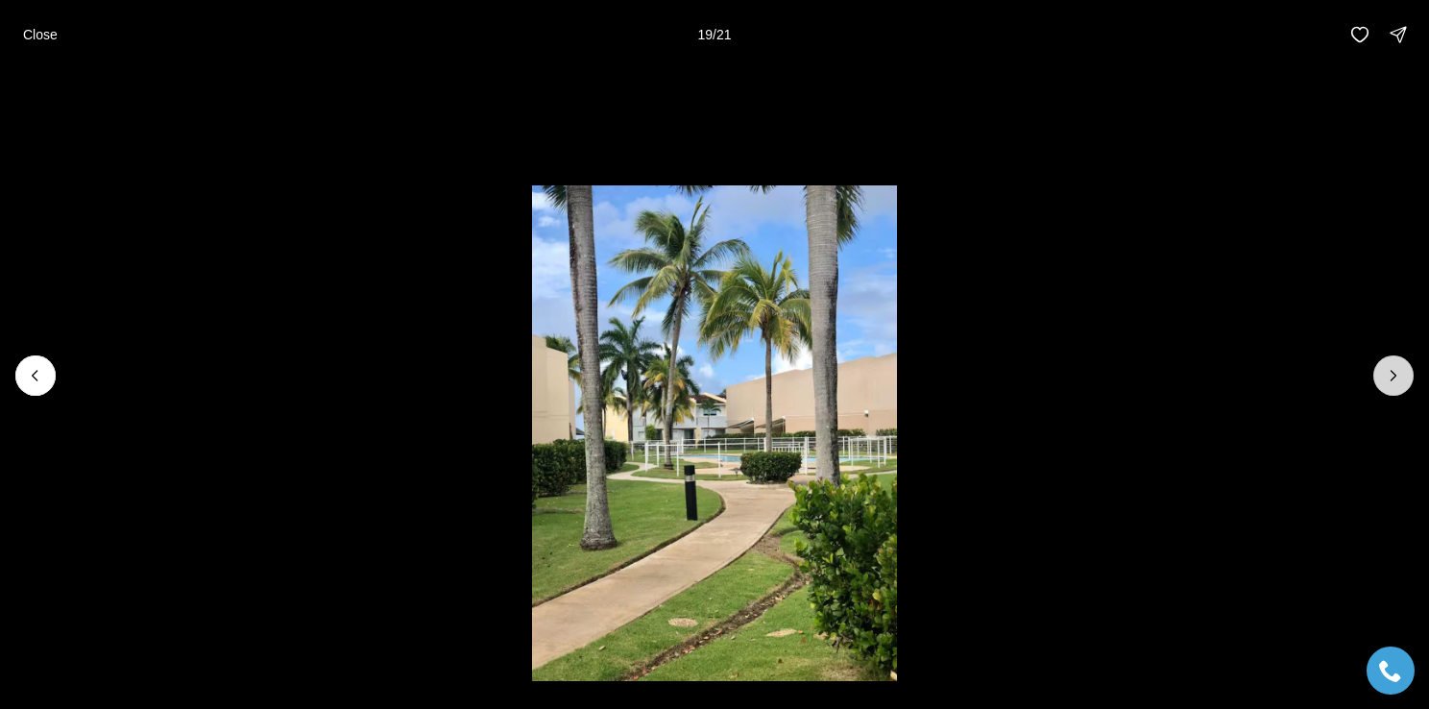
click at [1392, 370] on icon "Next slide" at bounding box center [1393, 375] width 19 height 19
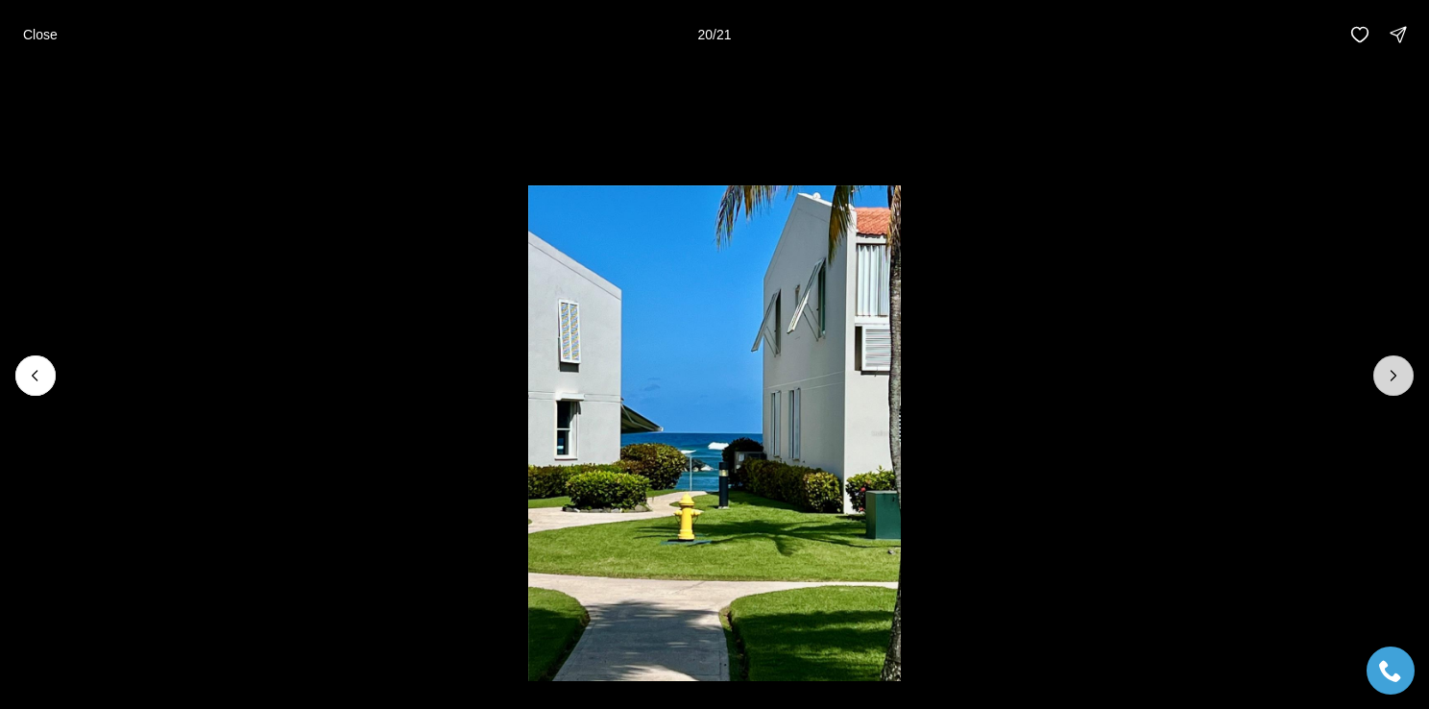
click at [1392, 370] on icon "Next slide" at bounding box center [1393, 375] width 19 height 19
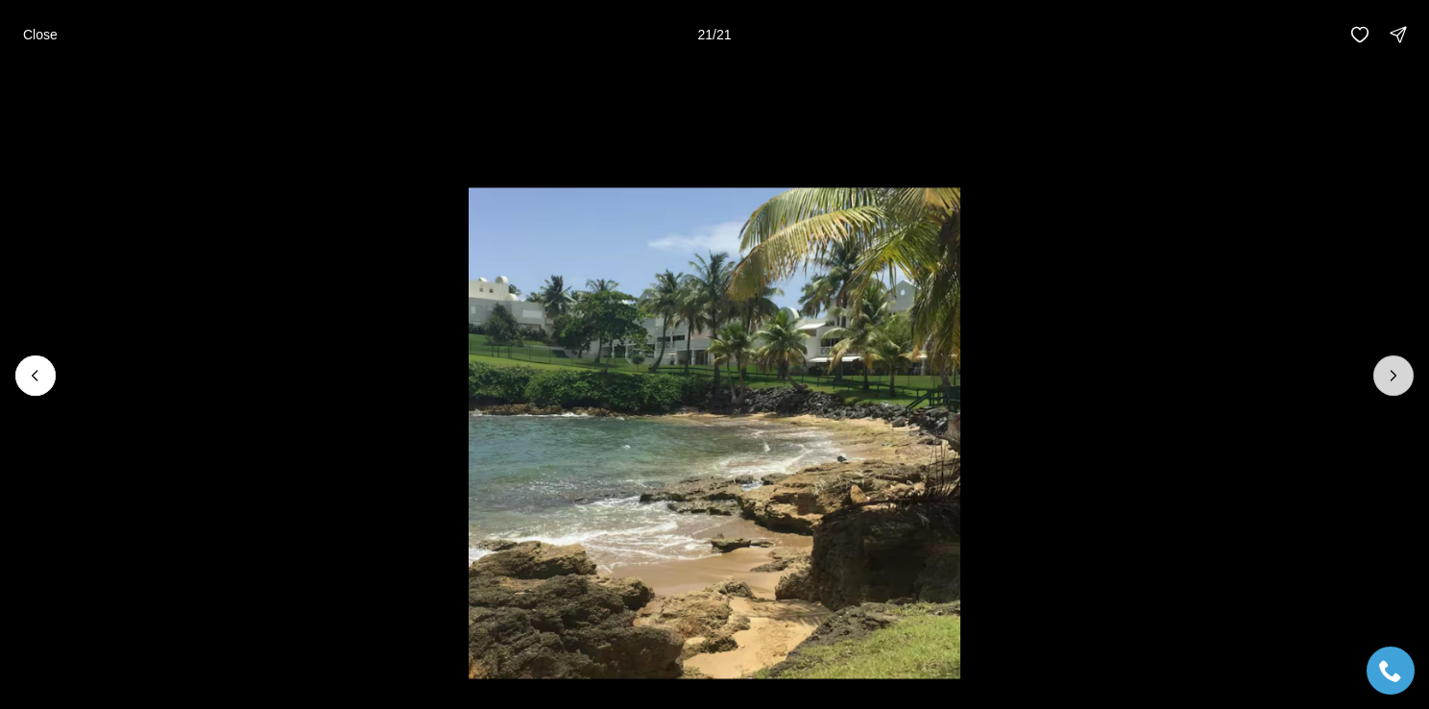
click at [1392, 370] on div at bounding box center [1393, 375] width 40 height 40
click at [27, 29] on p "Close" at bounding box center [40, 34] width 35 height 15
